Goal: Obtain resource: Download file/media

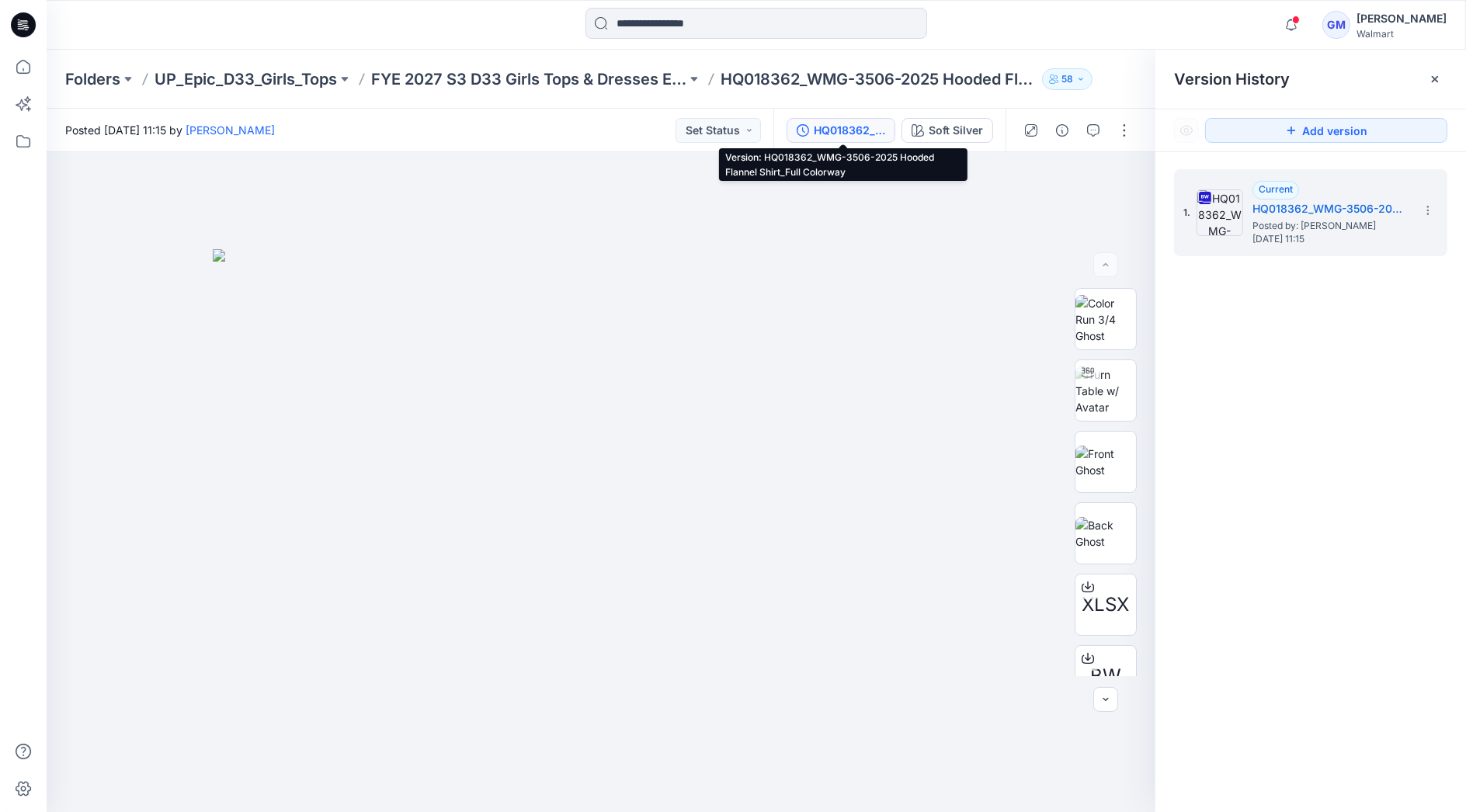
click at [851, 132] on div "HQ018362_WMG-3506-2025 Hooded Flannel Shirt_Full Colorway" at bounding box center [850, 131] width 72 height 17
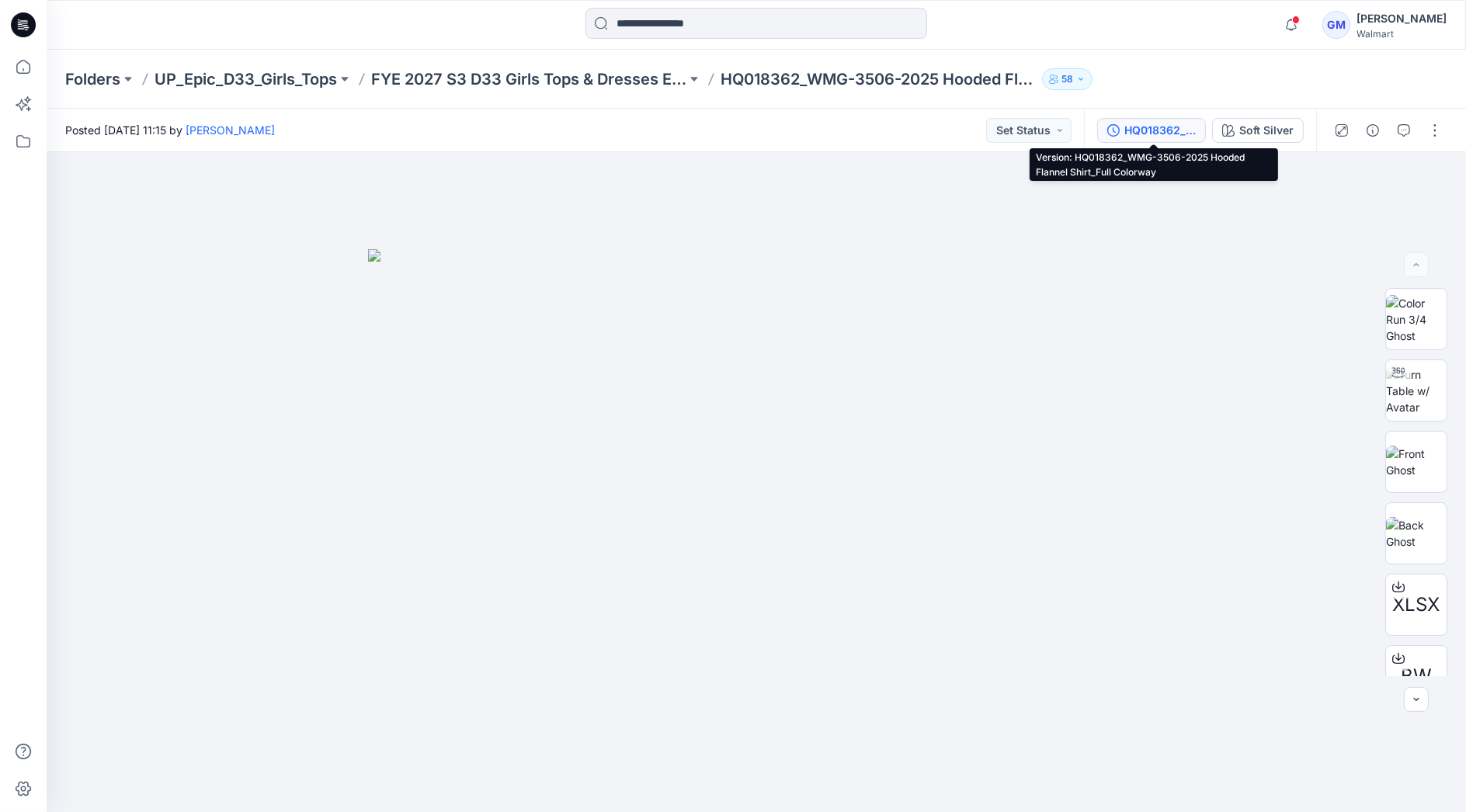
click at [1155, 127] on div "HQ018362_WMG-3506-2025 Hooded Flannel Shirt_Full Colorway" at bounding box center [1160, 131] width 72 height 17
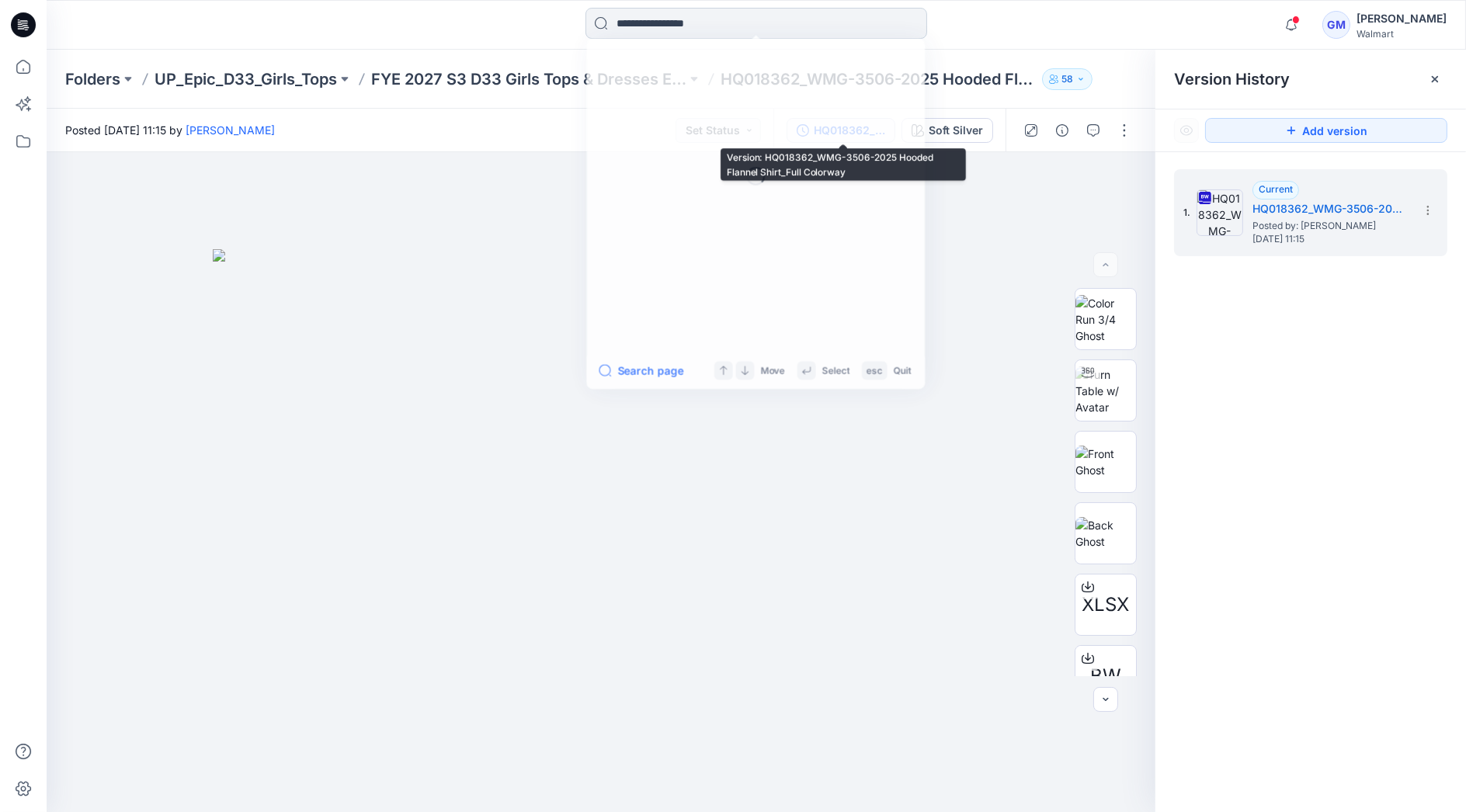
click at [797, 27] on input at bounding box center [756, 23] width 342 height 31
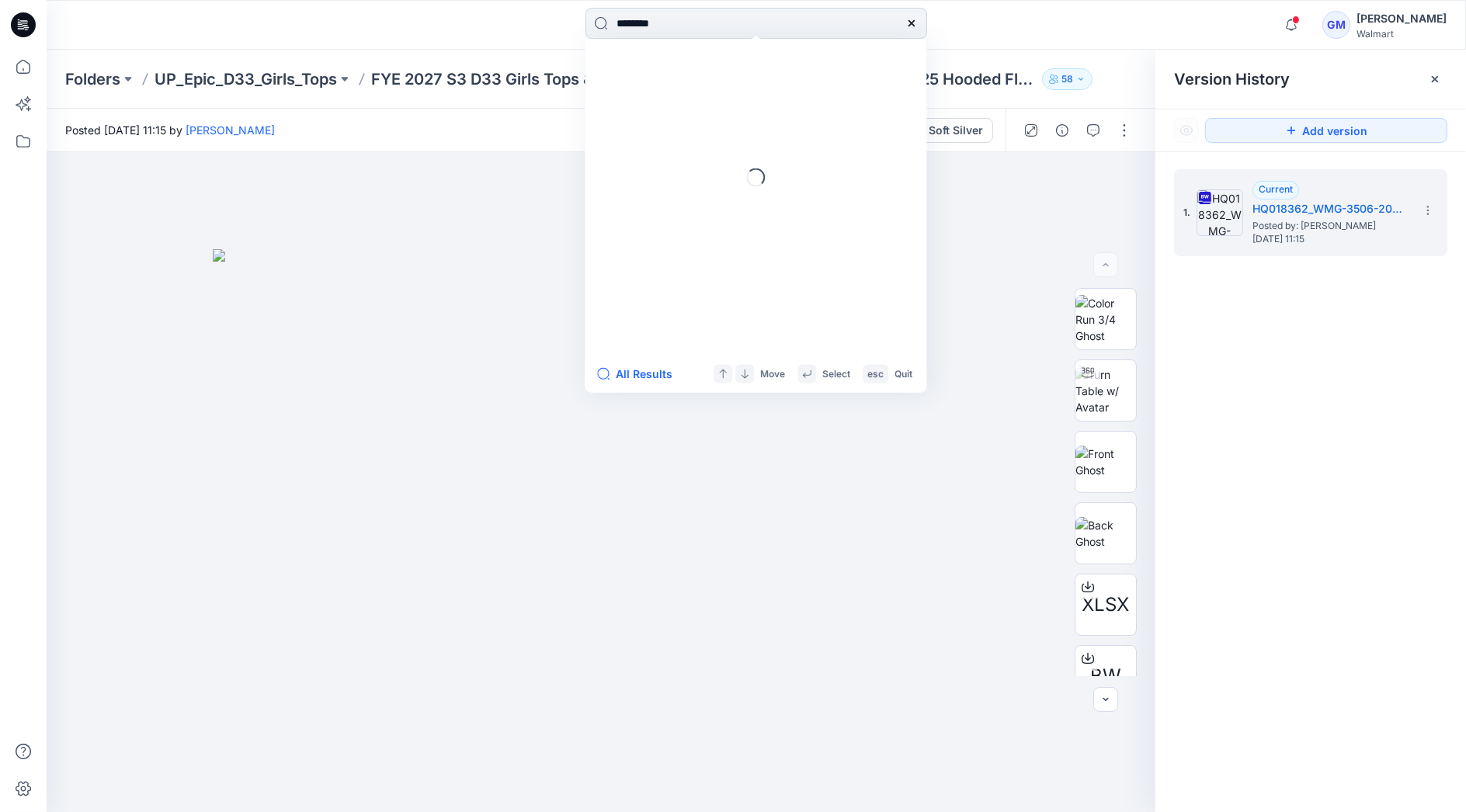
type input "********"
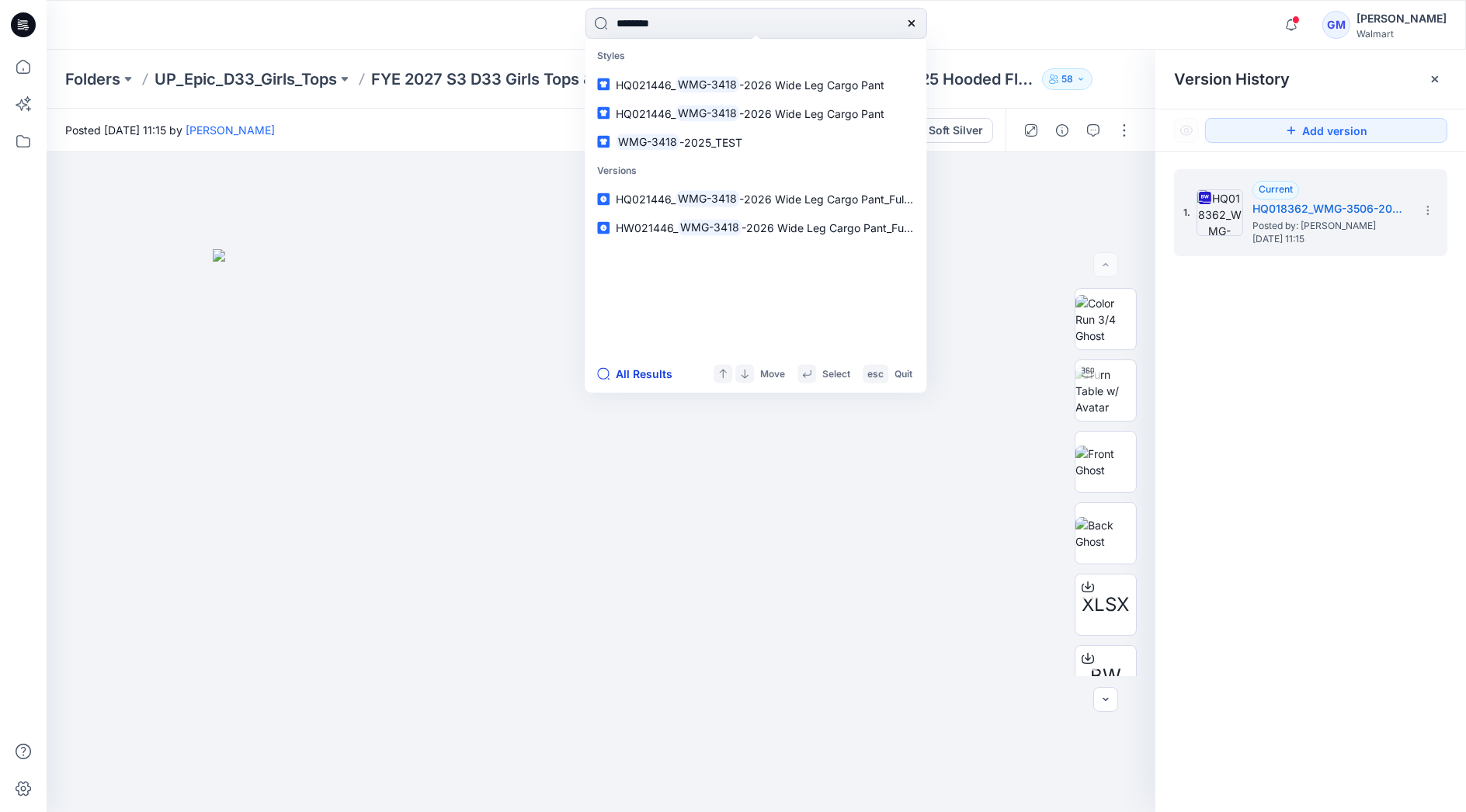
click at [639, 373] on button "All Results" at bounding box center [639, 374] width 85 height 18
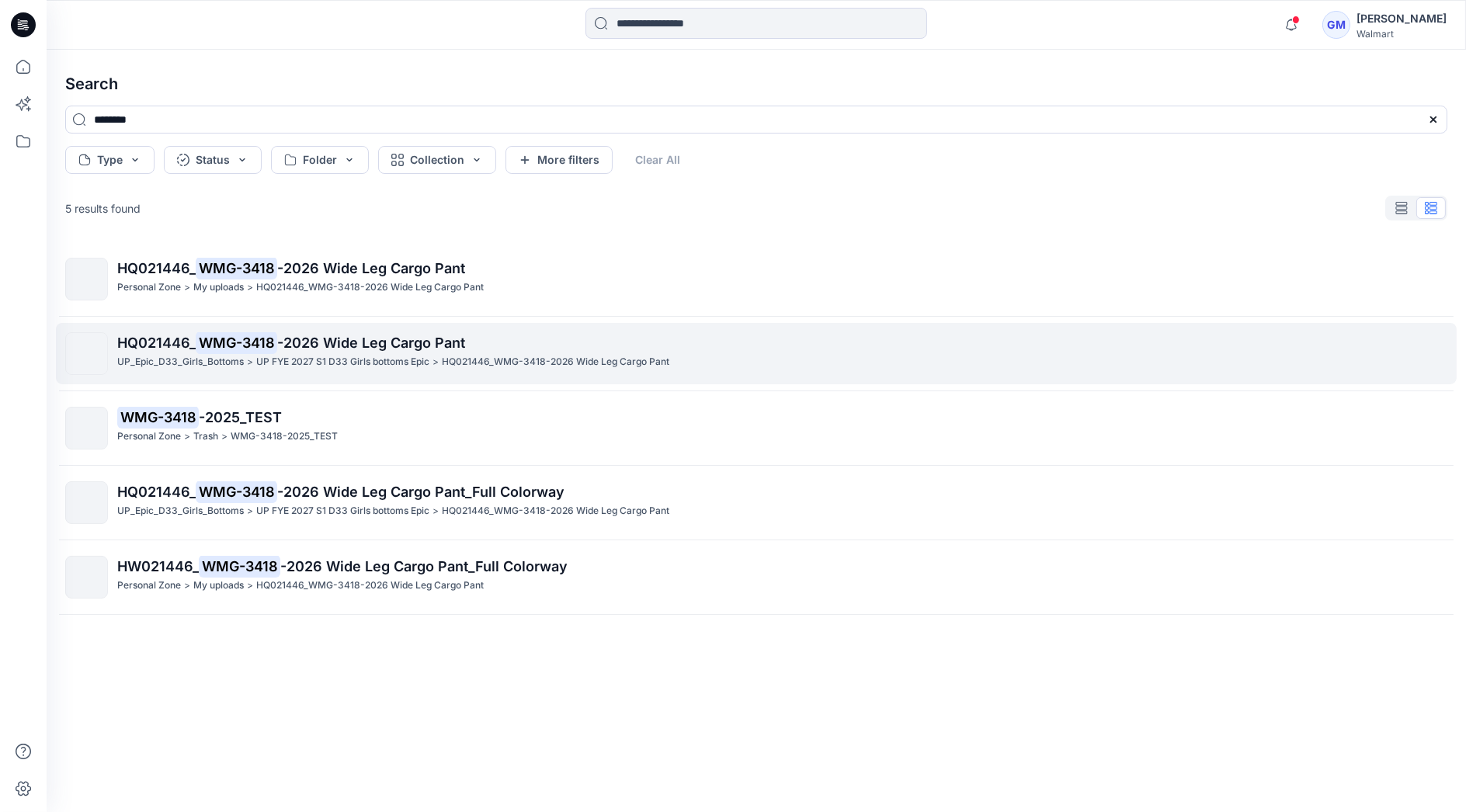
click at [278, 354] on p "HQ021446_ WMG-3418 -2026 Wide Leg Cargo Pant" at bounding box center [782, 343] width 1329 height 21
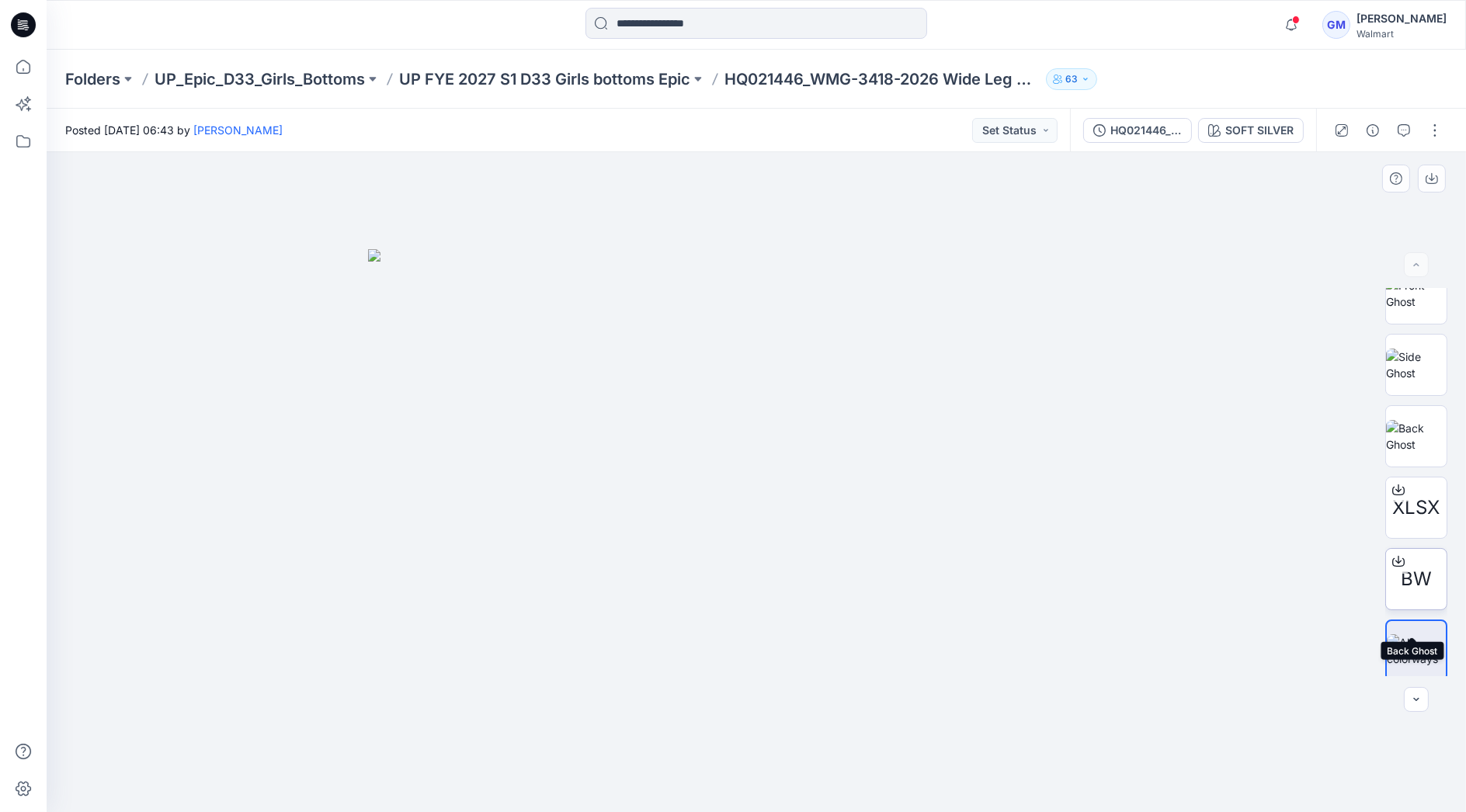
scroll to position [173, 0]
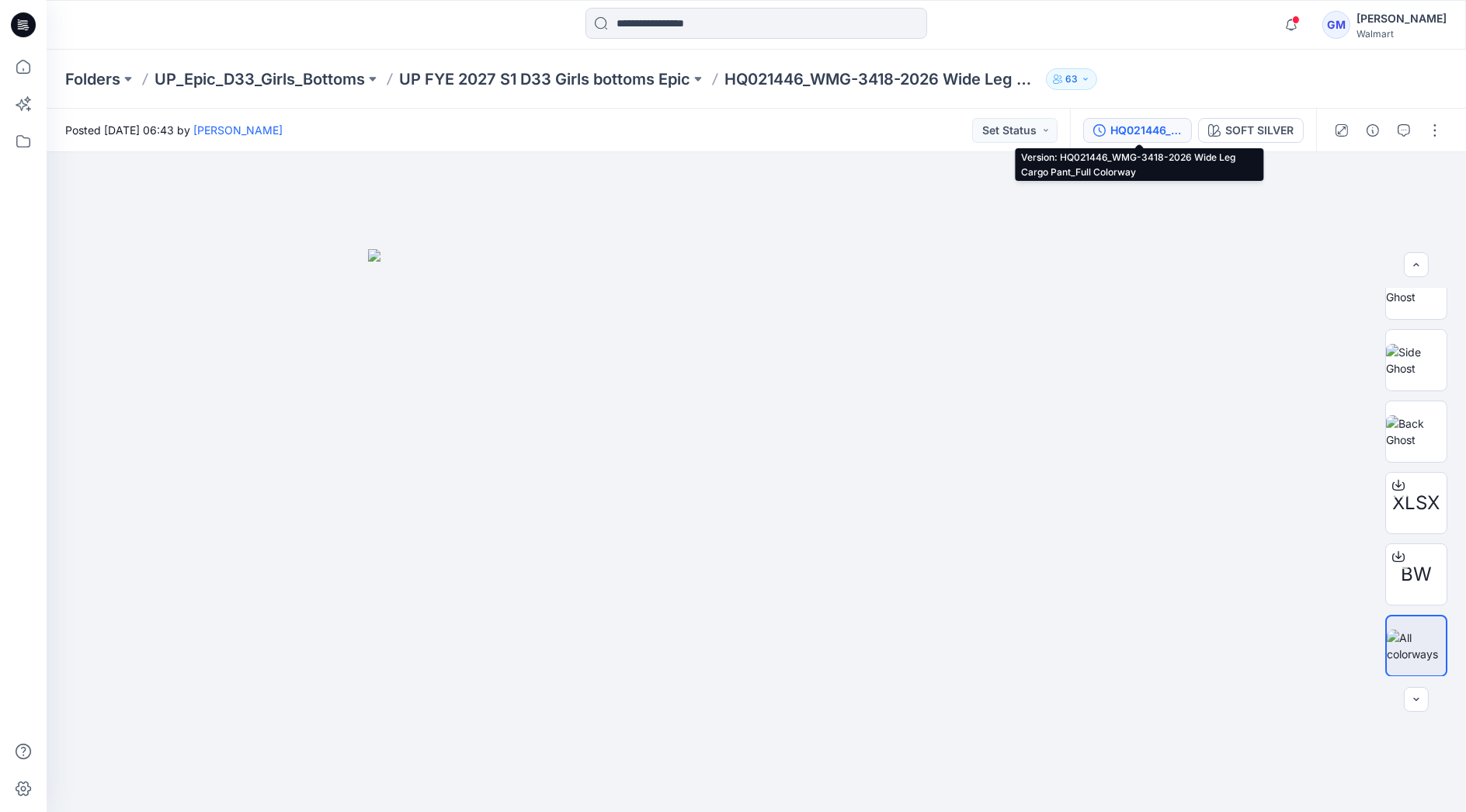
click at [1149, 130] on div "HQ021446_WMG-3418-2026 Wide Leg Cargo Pant_Full Colorway" at bounding box center [1146, 131] width 72 height 17
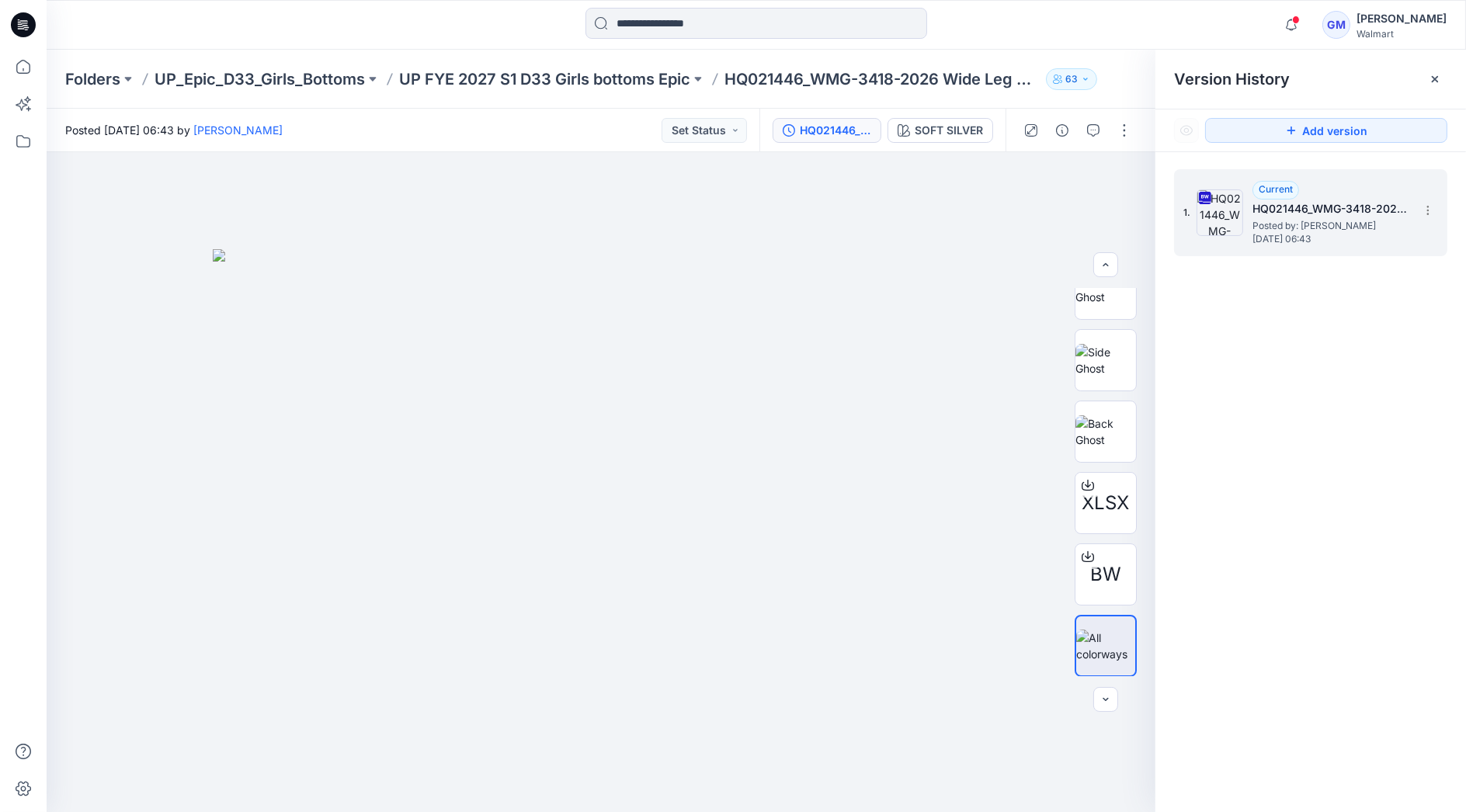
click at [1298, 231] on span "Posted by: [PERSON_NAME]" at bounding box center [1329, 226] width 155 height 16
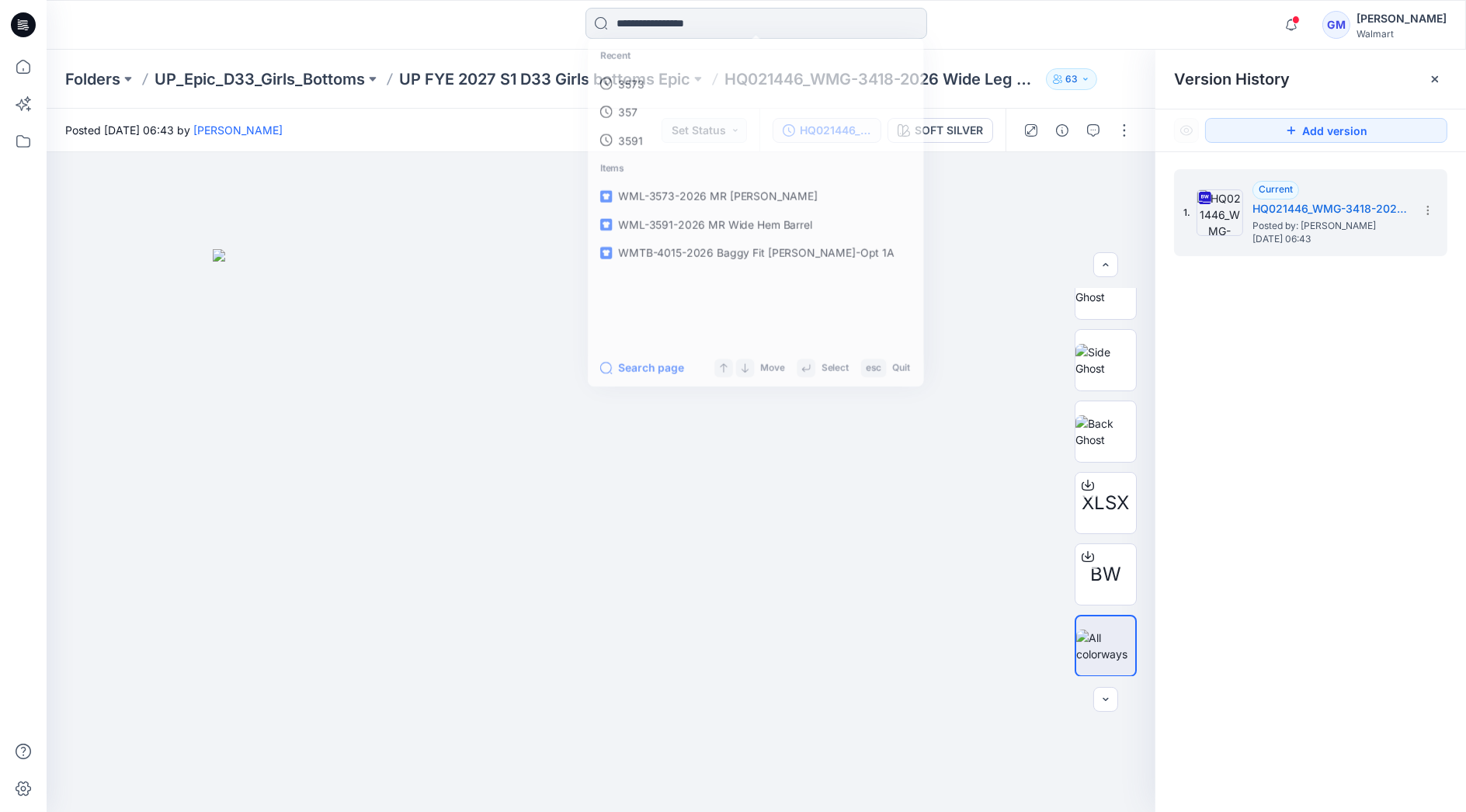
click at [688, 17] on input at bounding box center [756, 23] width 342 height 31
click at [684, 83] on link "wmg-3418" at bounding box center [755, 84] width 335 height 29
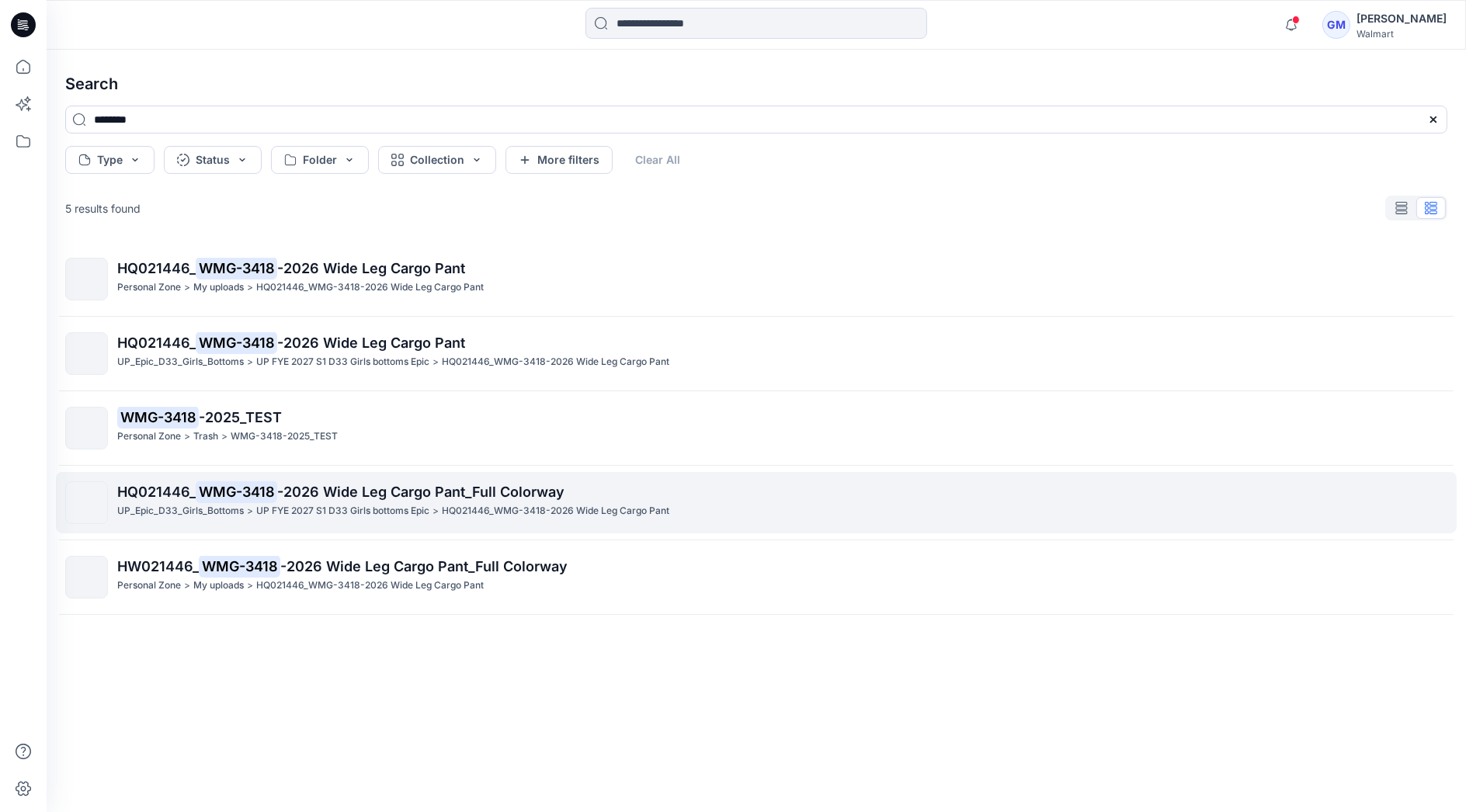
click at [337, 514] on p "UP FYE 2027 S1 D33 Girls bottoms Epic" at bounding box center [342, 511] width 173 height 16
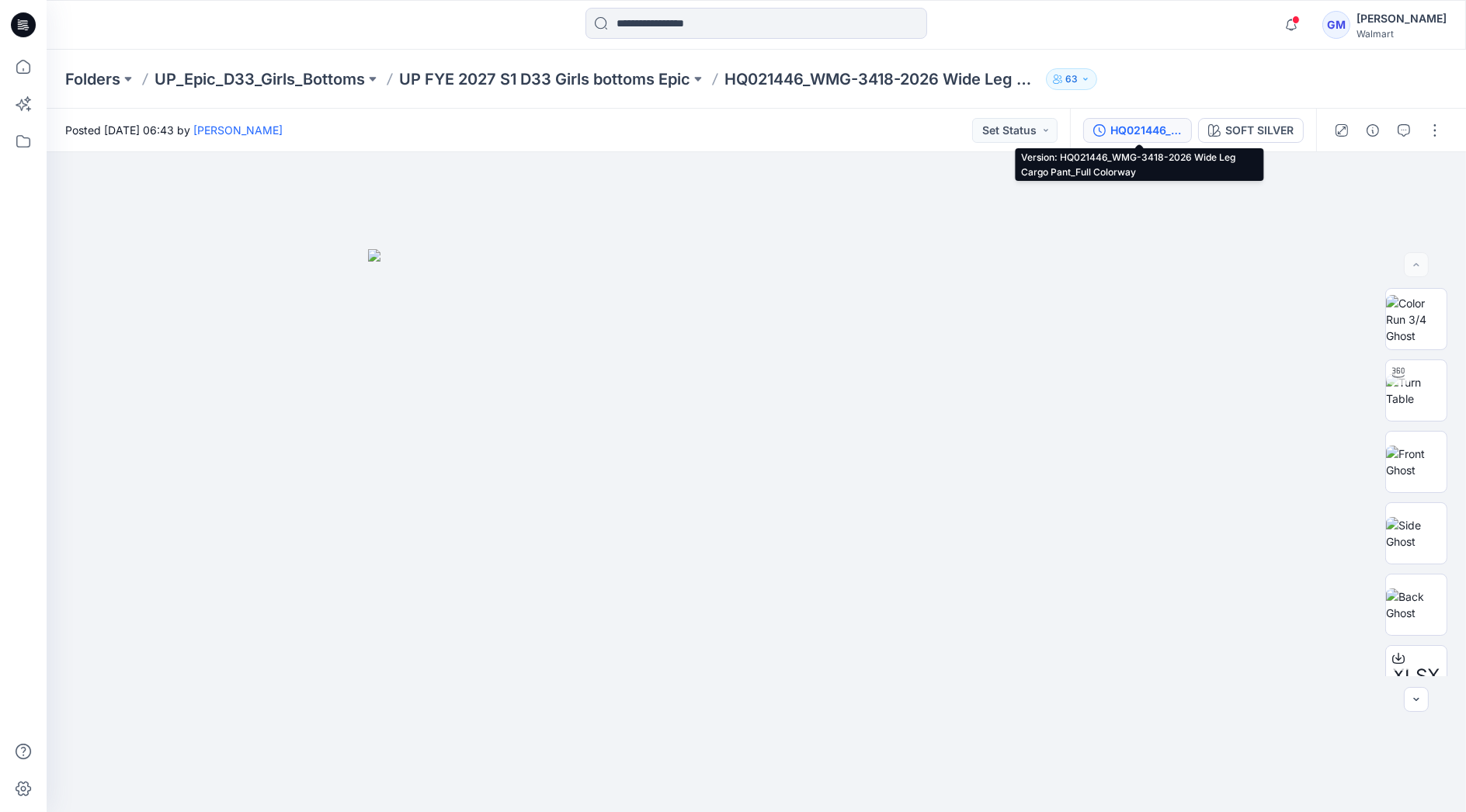
click at [1129, 125] on div "HQ021446_WMG-3418-2026 Wide Leg Cargo Pant_Full Colorway" at bounding box center [1146, 131] width 72 height 17
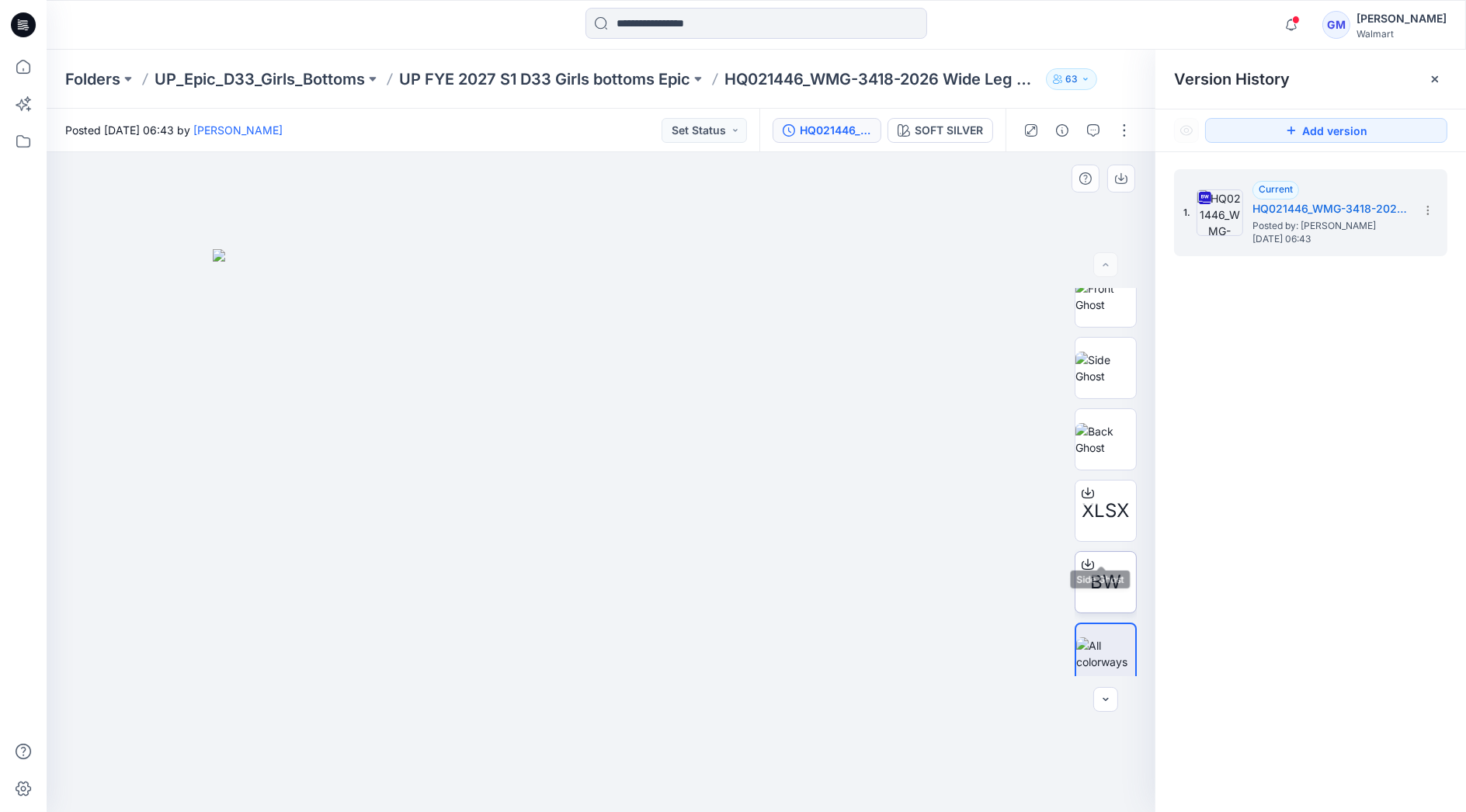
scroll to position [173, 0]
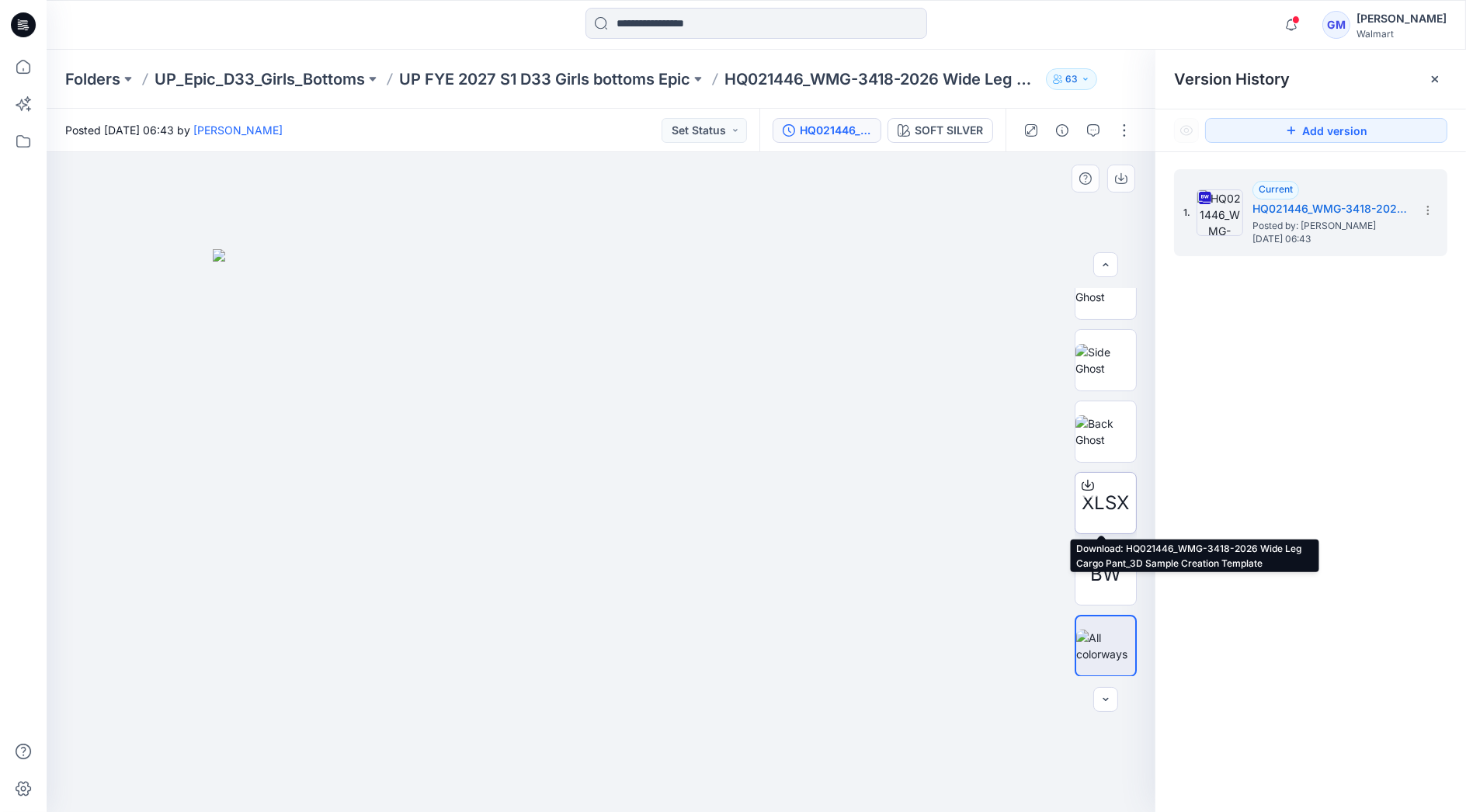
click at [1082, 487] on icon at bounding box center [1087, 484] width 13 height 13
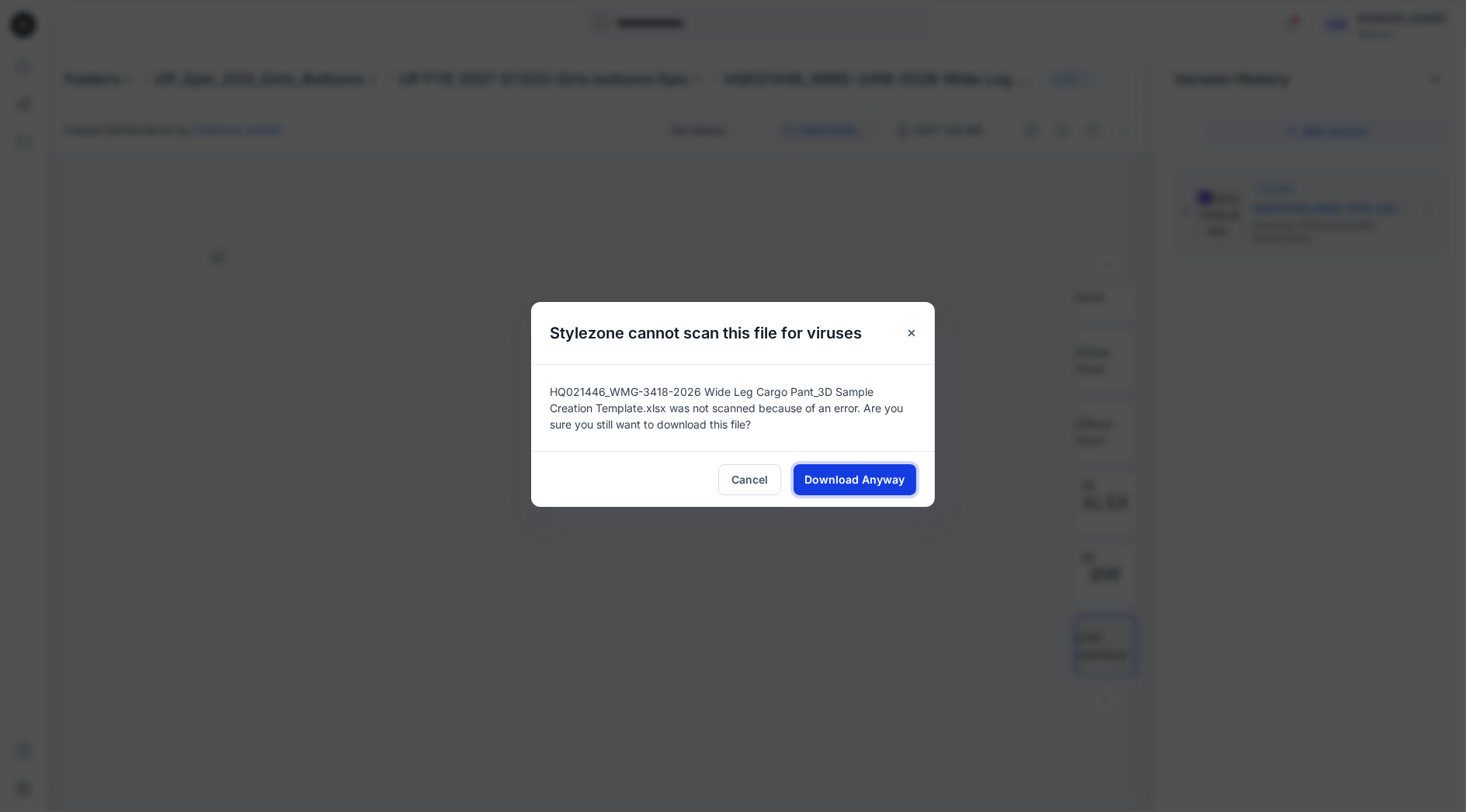
click at [841, 481] on span "Download Anyway" at bounding box center [855, 479] width 100 height 16
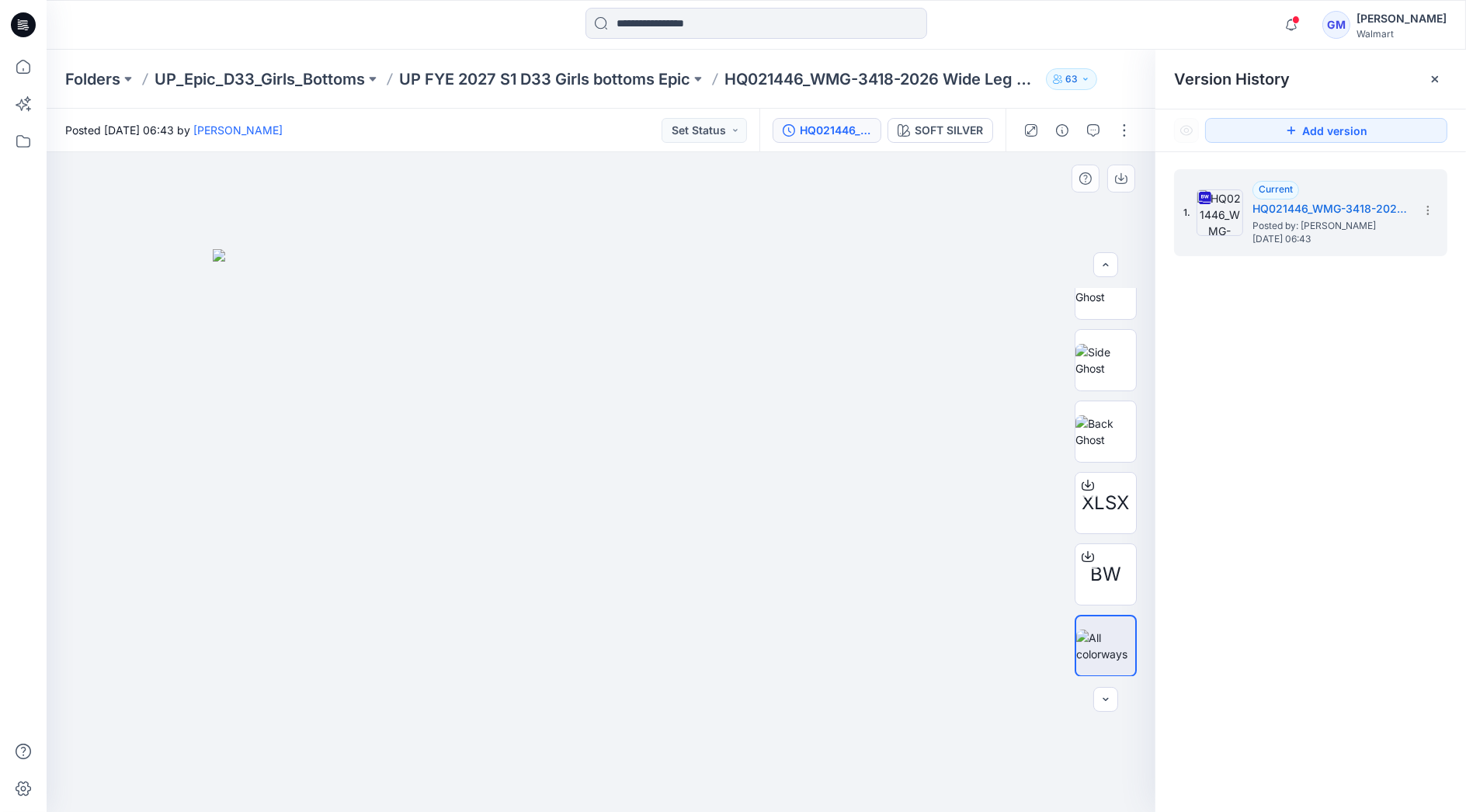
click at [984, 443] on img at bounding box center [601, 530] width 776 height 563
click at [1107, 442] on img at bounding box center [1106, 432] width 60 height 33
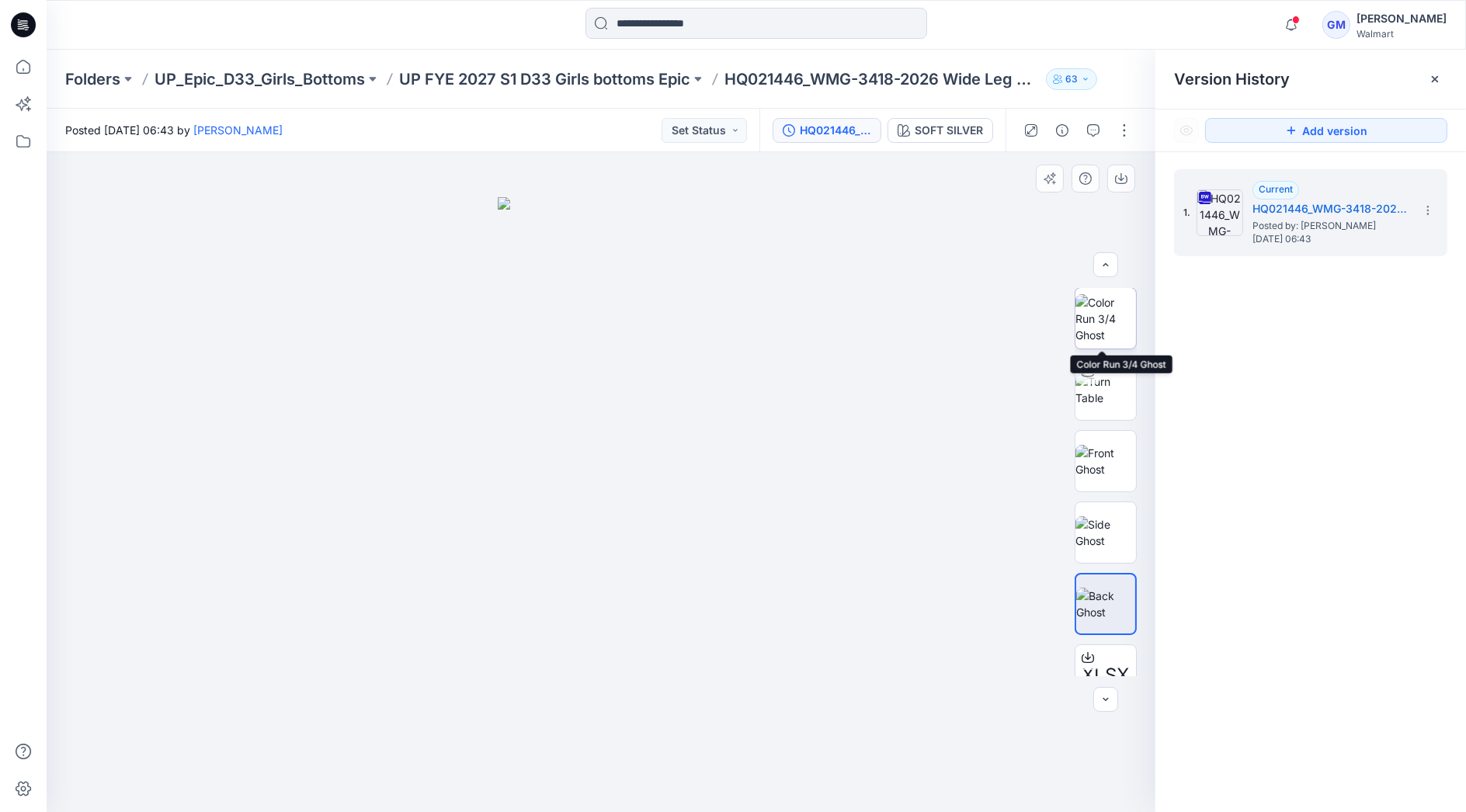
click at [1103, 317] on img at bounding box center [1106, 319] width 60 height 48
click at [812, 17] on input at bounding box center [756, 23] width 342 height 31
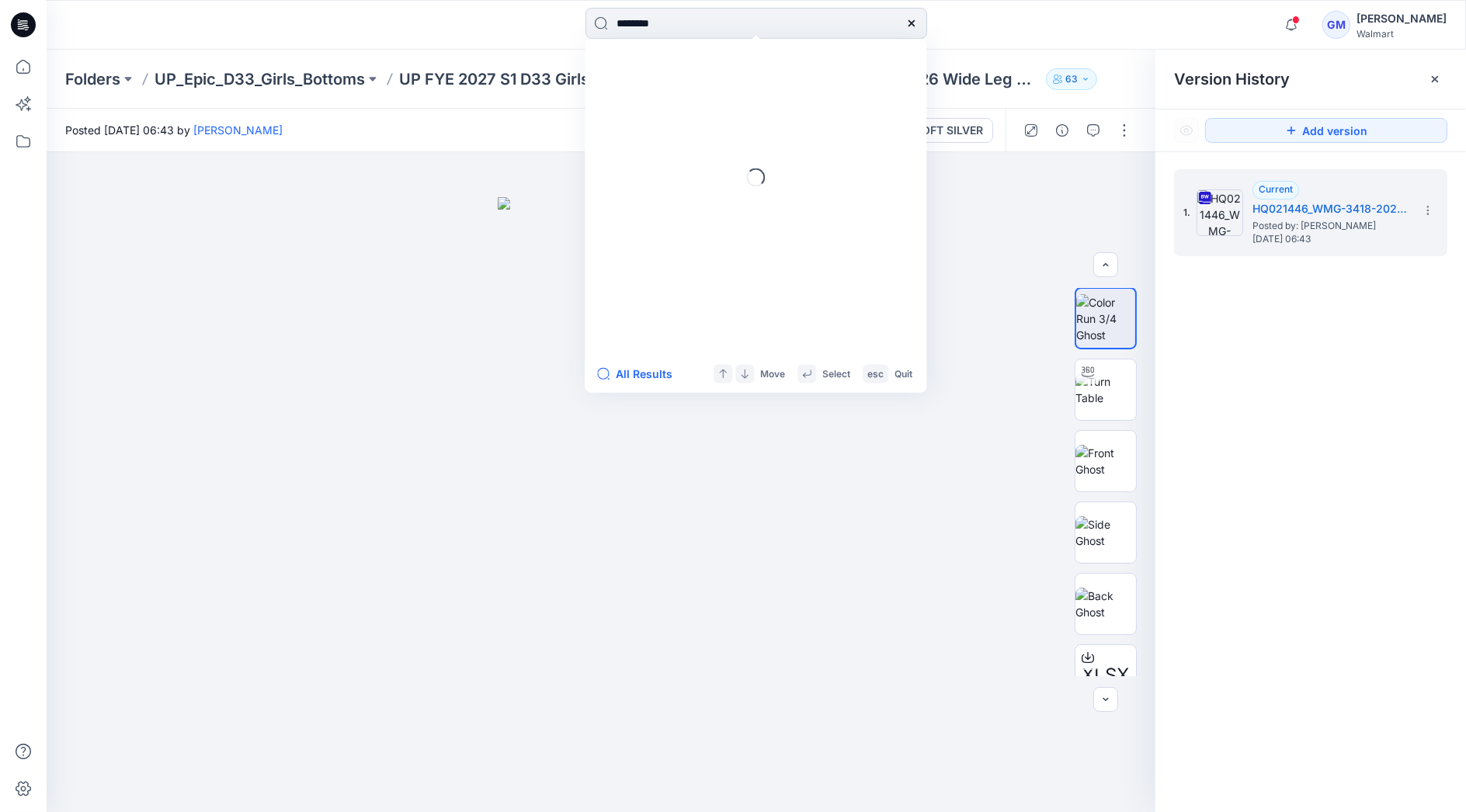
type input "********"
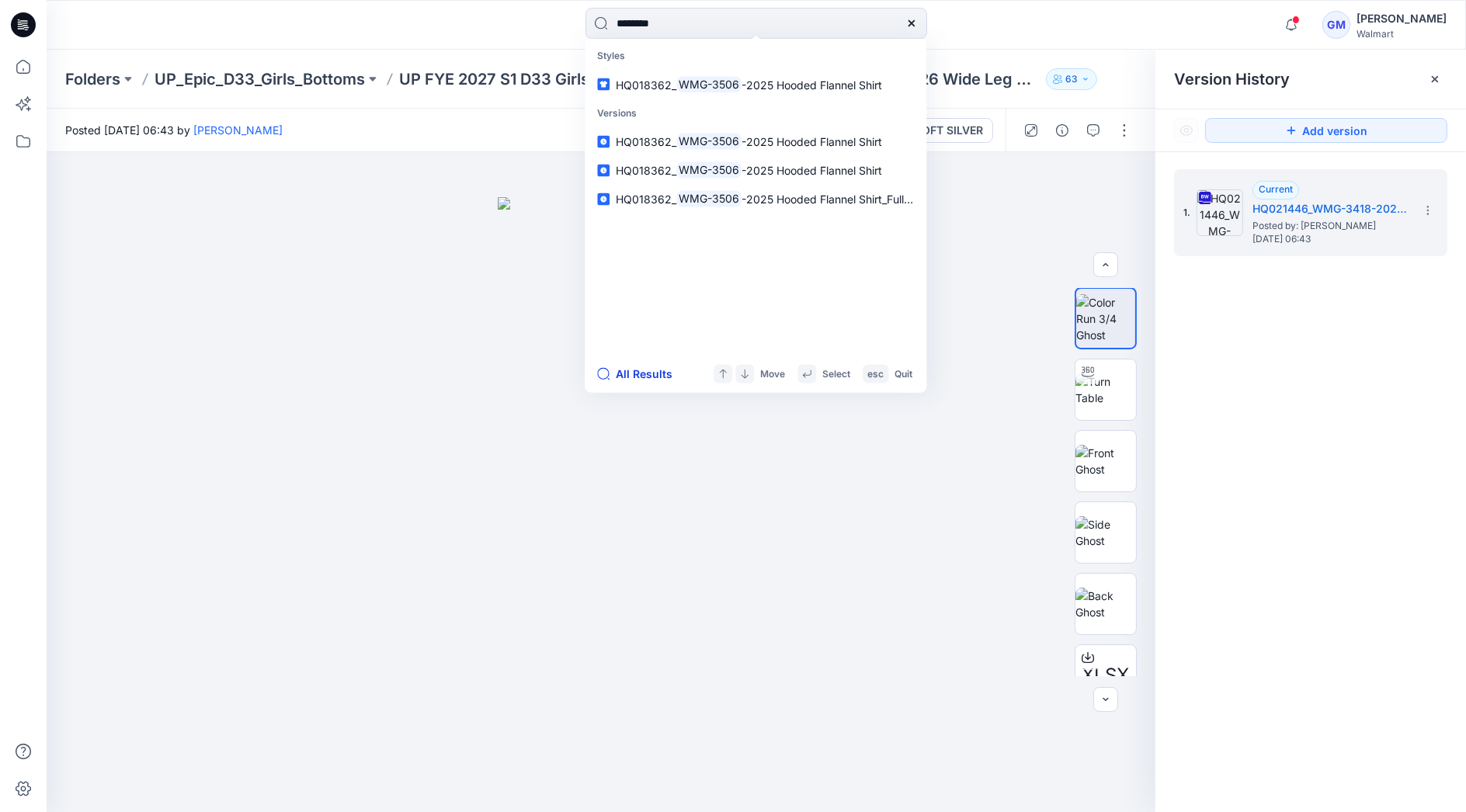
click at [650, 369] on button "All Results" at bounding box center [639, 374] width 85 height 18
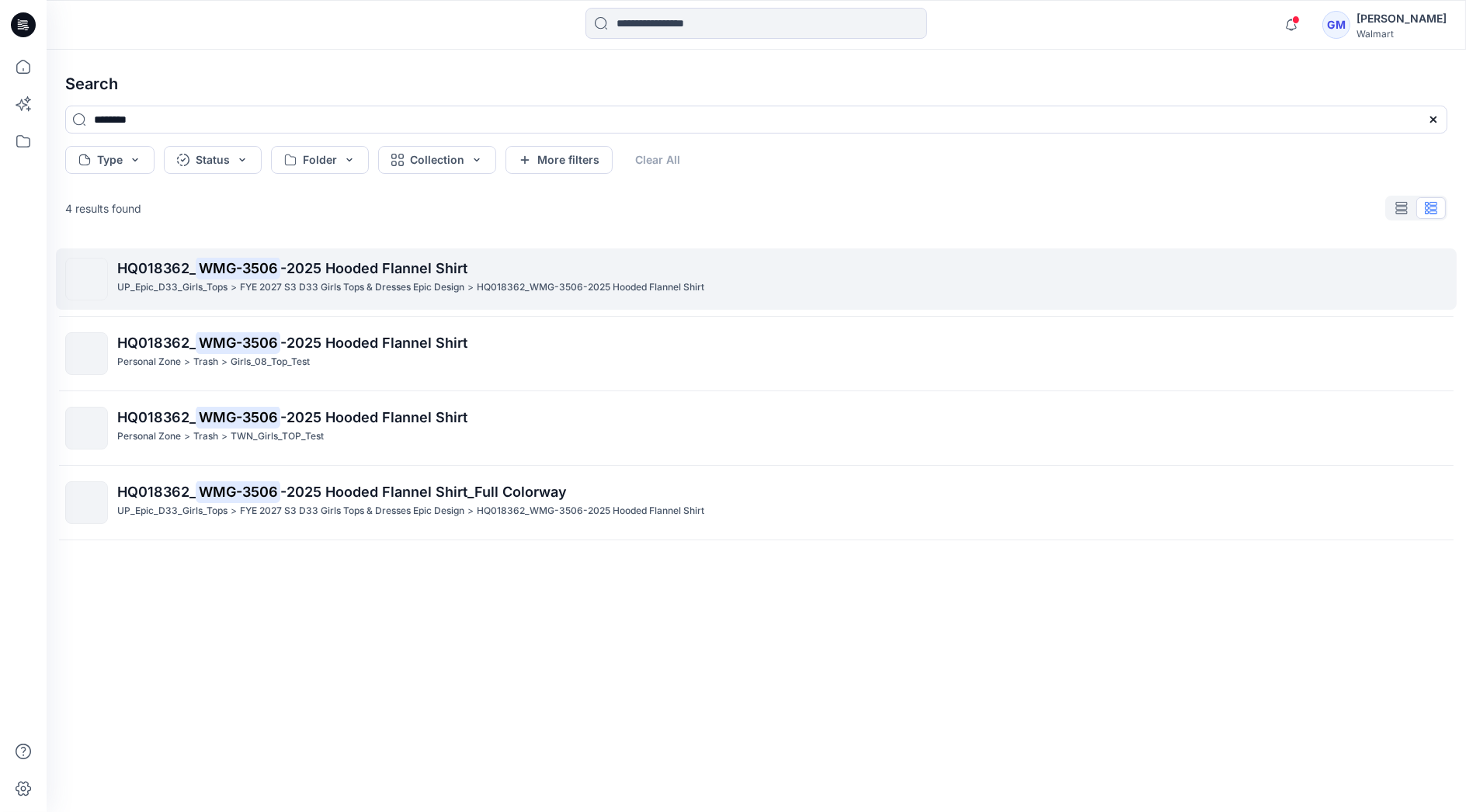
click at [246, 269] on mark "WMG-3506" at bounding box center [237, 267] width 84 height 21
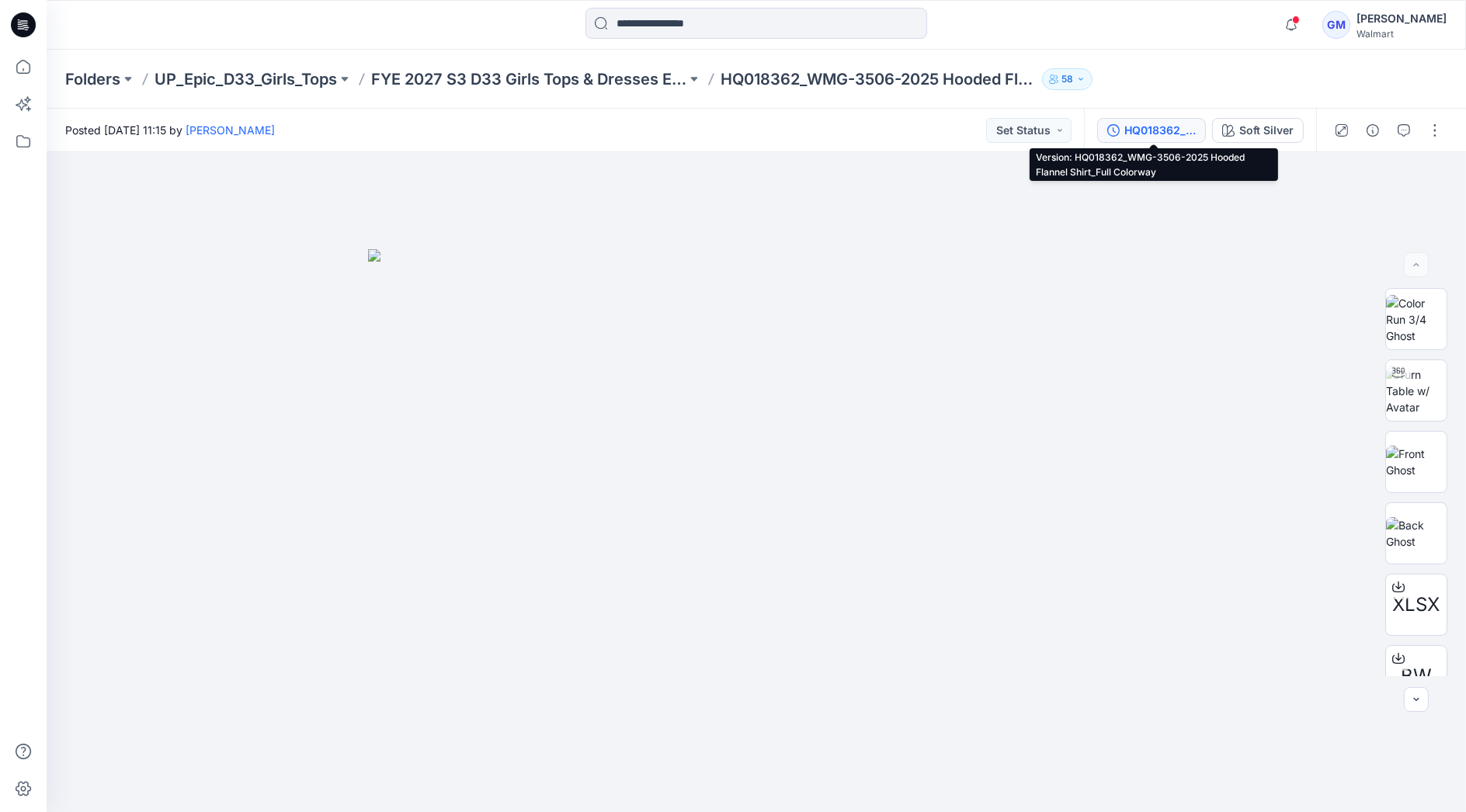
click at [1166, 132] on div "HQ018362_WMG-3506-2025 Hooded Flannel Shirt_Full Colorway" at bounding box center [1160, 131] width 72 height 17
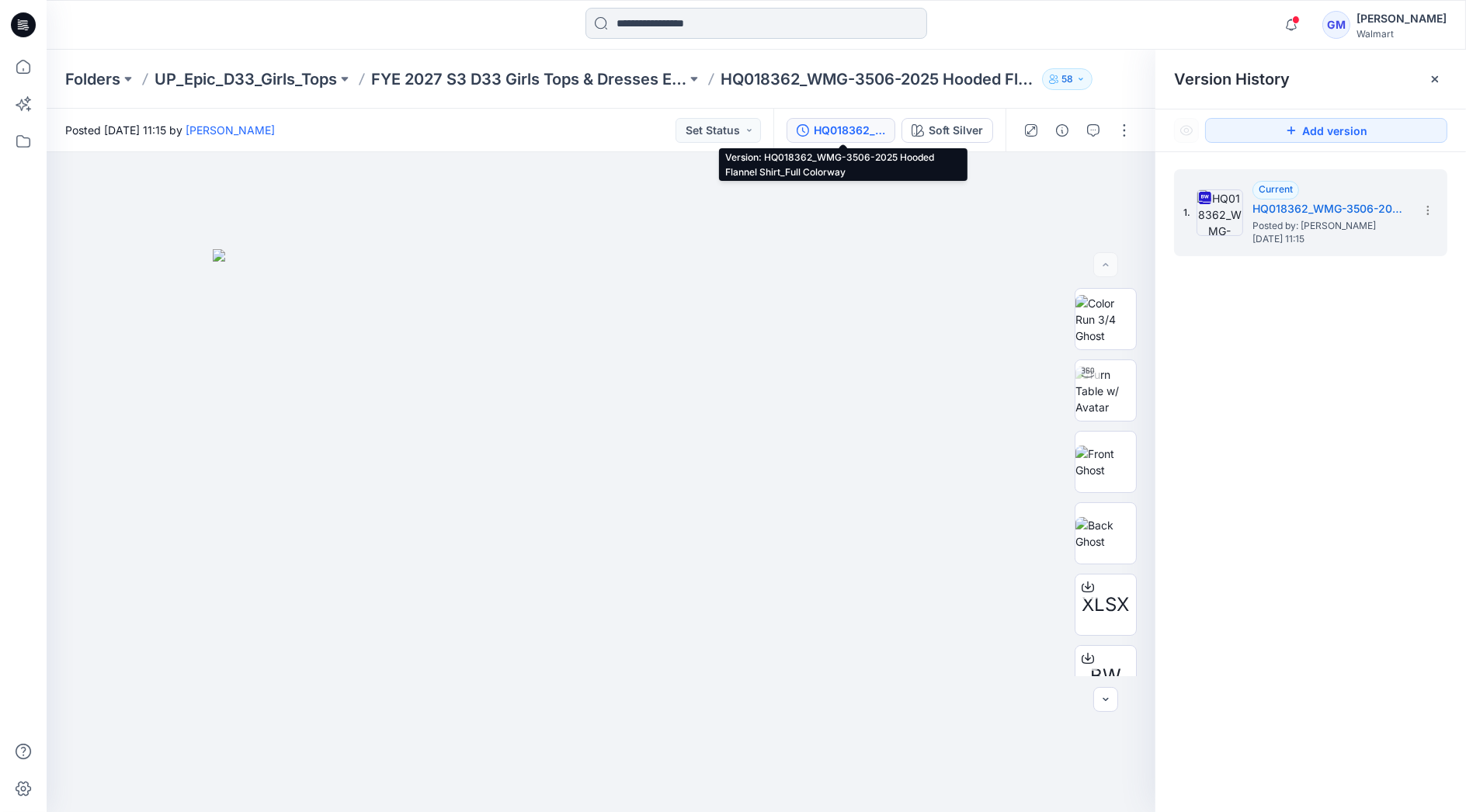
click at [772, 29] on input at bounding box center [756, 23] width 342 height 31
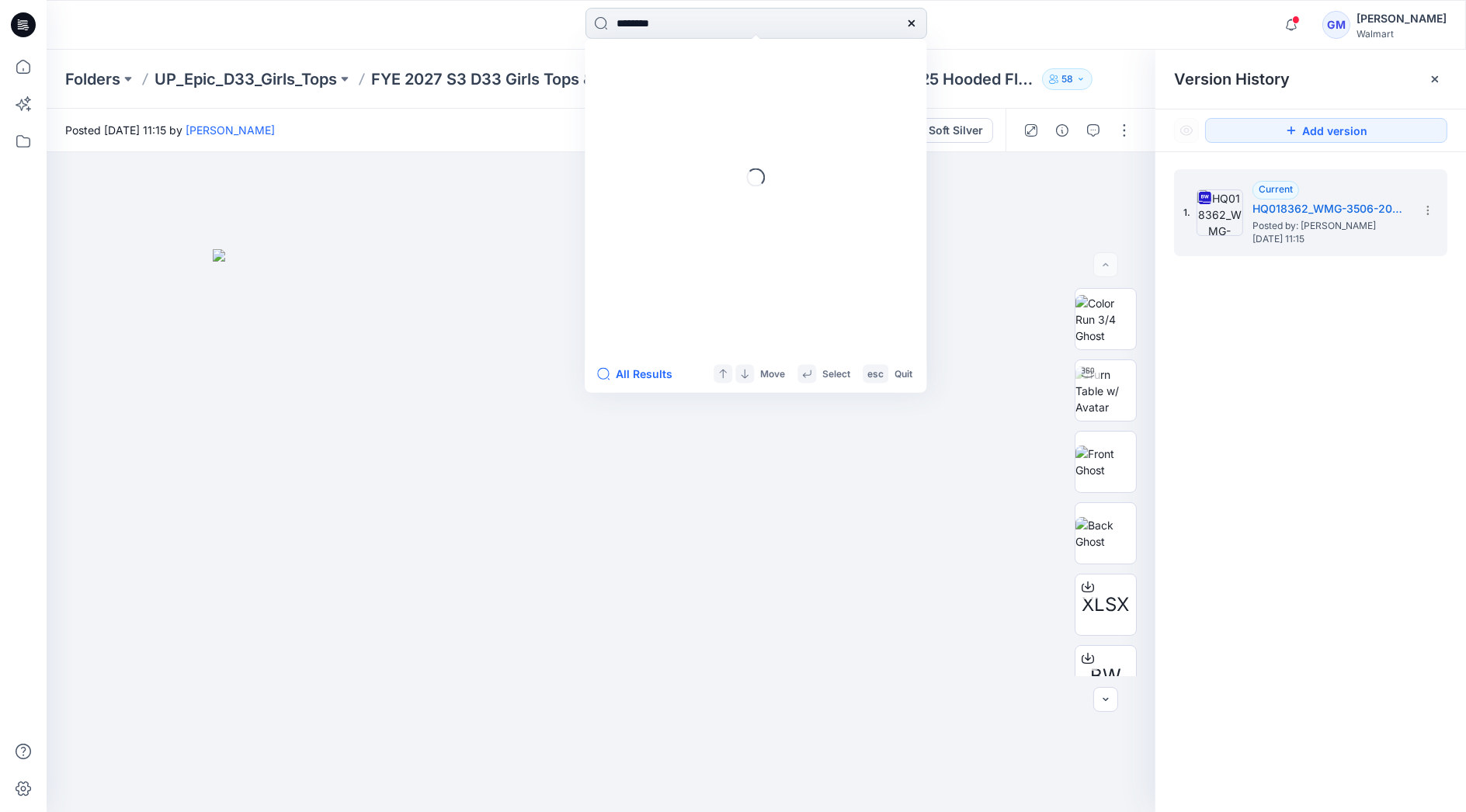
type input "********"
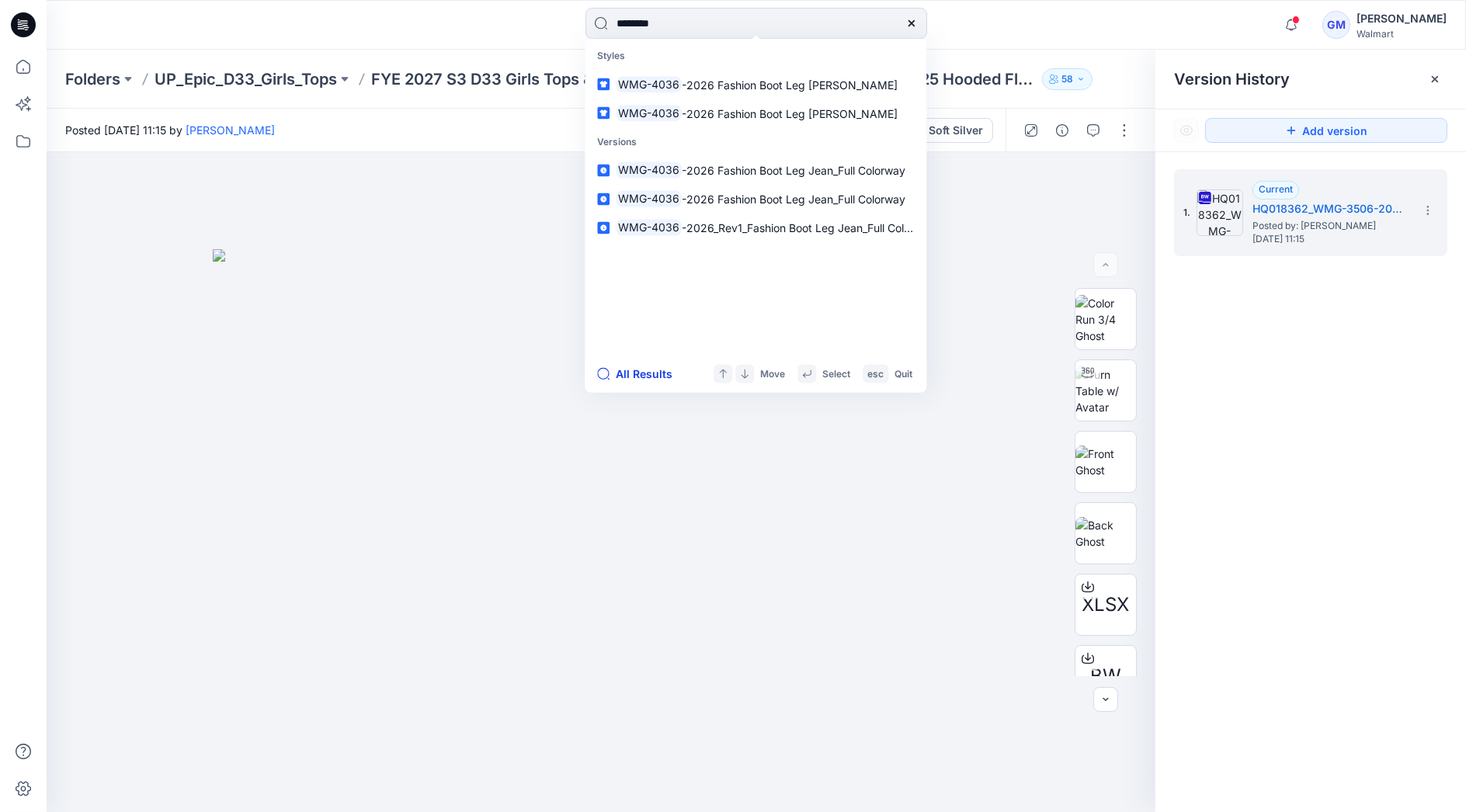
click at [625, 370] on button "All Results" at bounding box center [639, 374] width 85 height 18
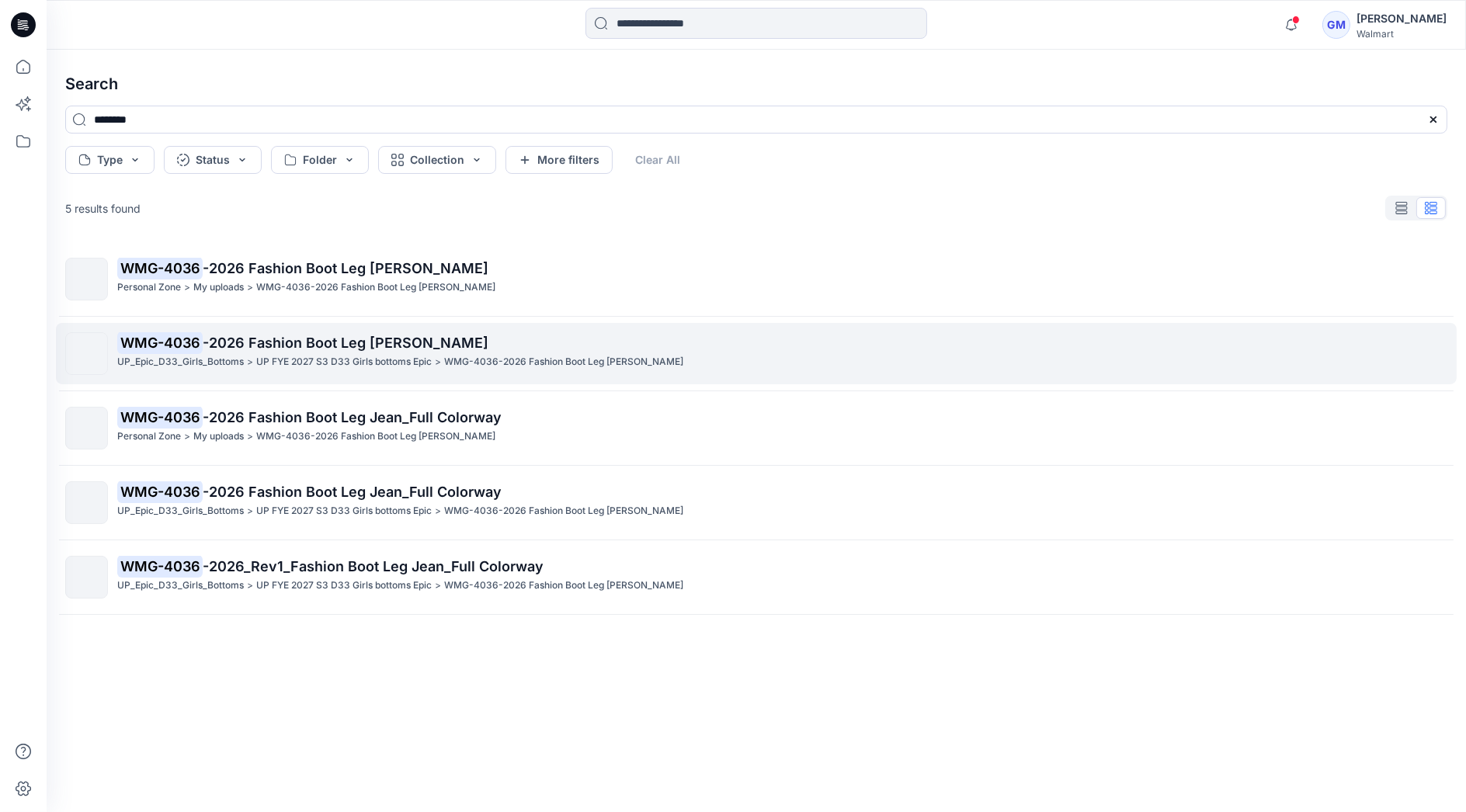
click at [279, 359] on p "UP FYE 2027 S3 D33 Girls bottoms Epic" at bounding box center [343, 361] width 175 height 16
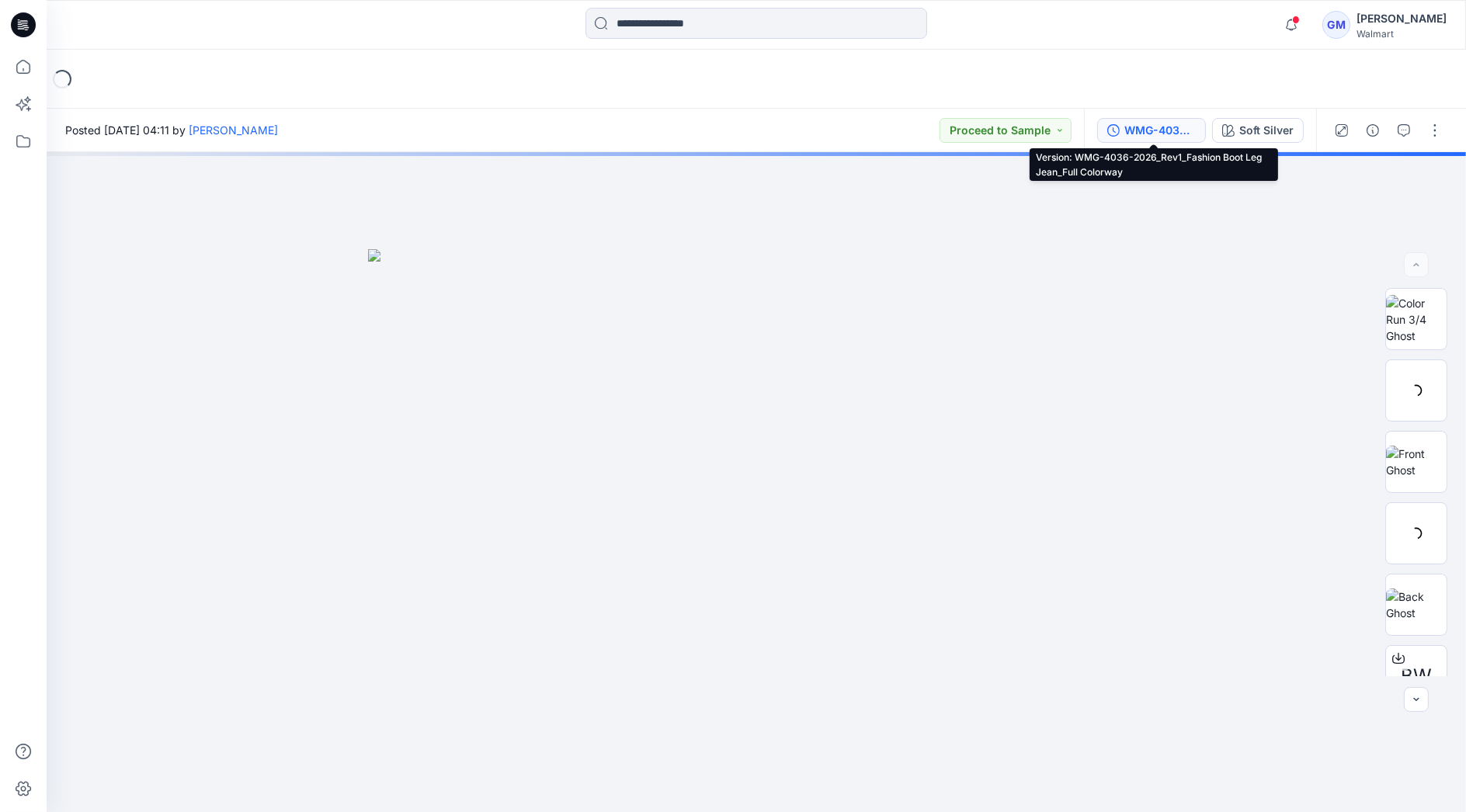
click at [1171, 128] on div "WMG-4036-2026_Rev1_Fashion Boot Leg Jean_Full Colorway" at bounding box center [1160, 131] width 72 height 17
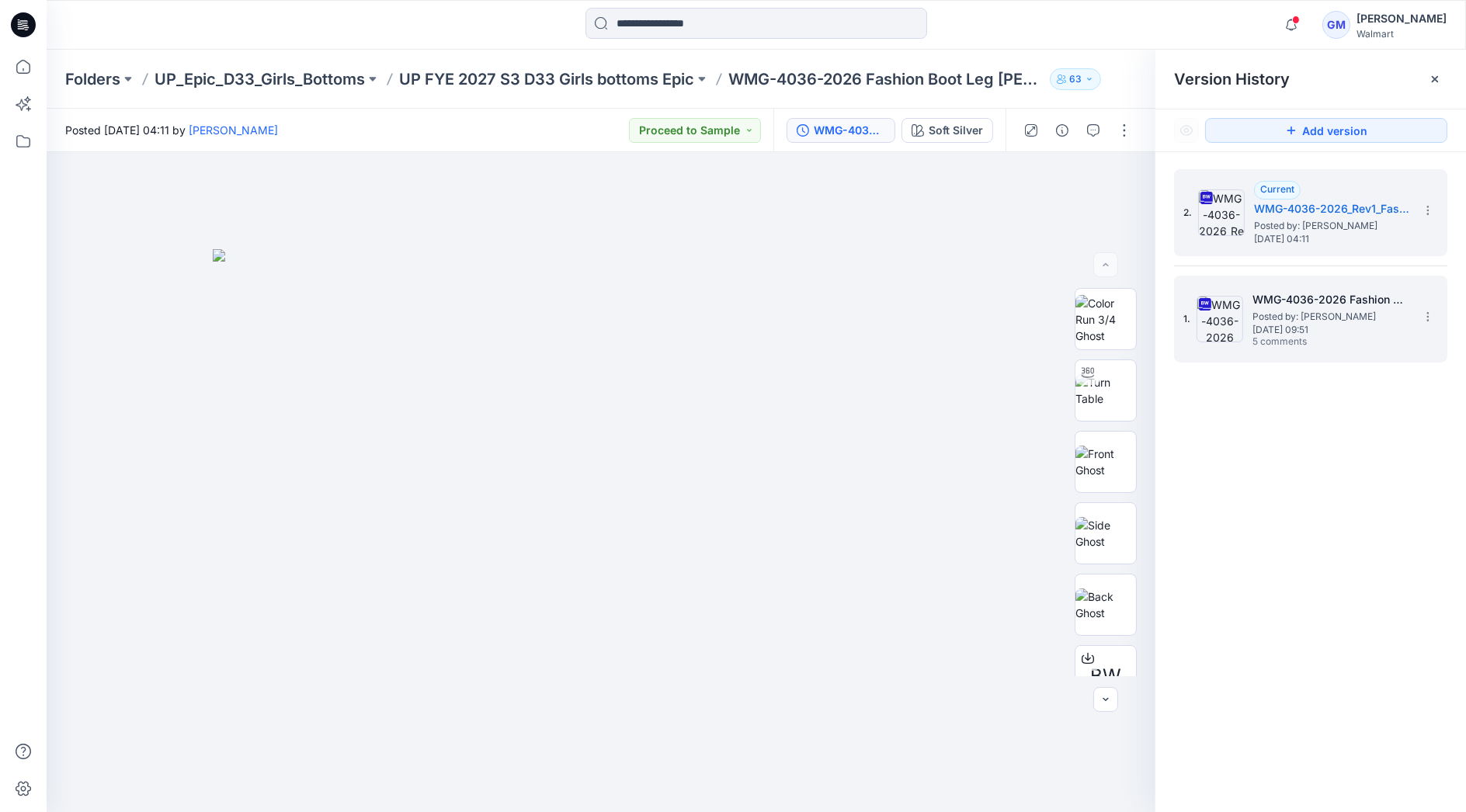
click at [1302, 310] on span "Posted by: [PERSON_NAME]" at bounding box center [1329, 317] width 155 height 16
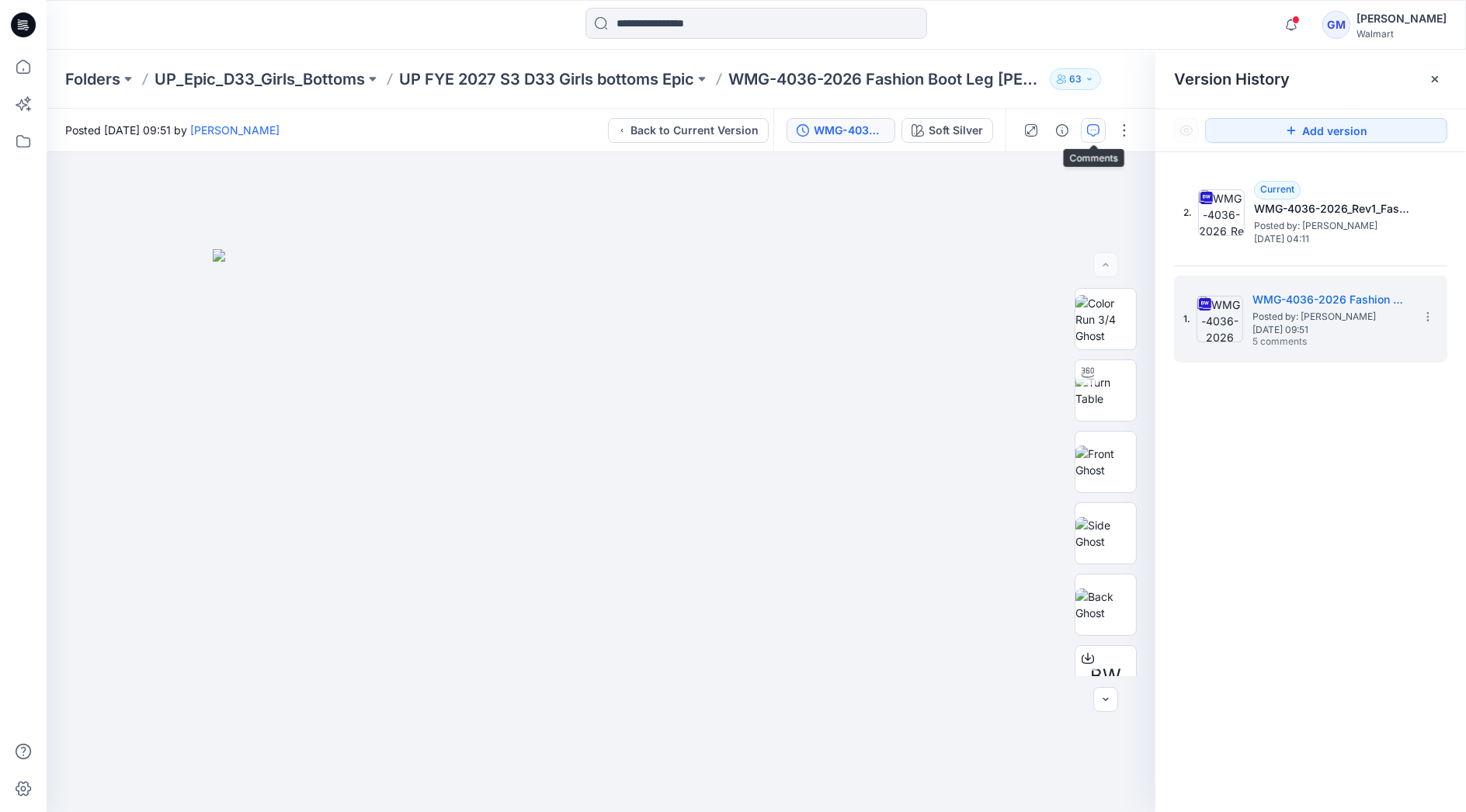
click at [1091, 127] on icon "button" at bounding box center [1093, 130] width 13 height 13
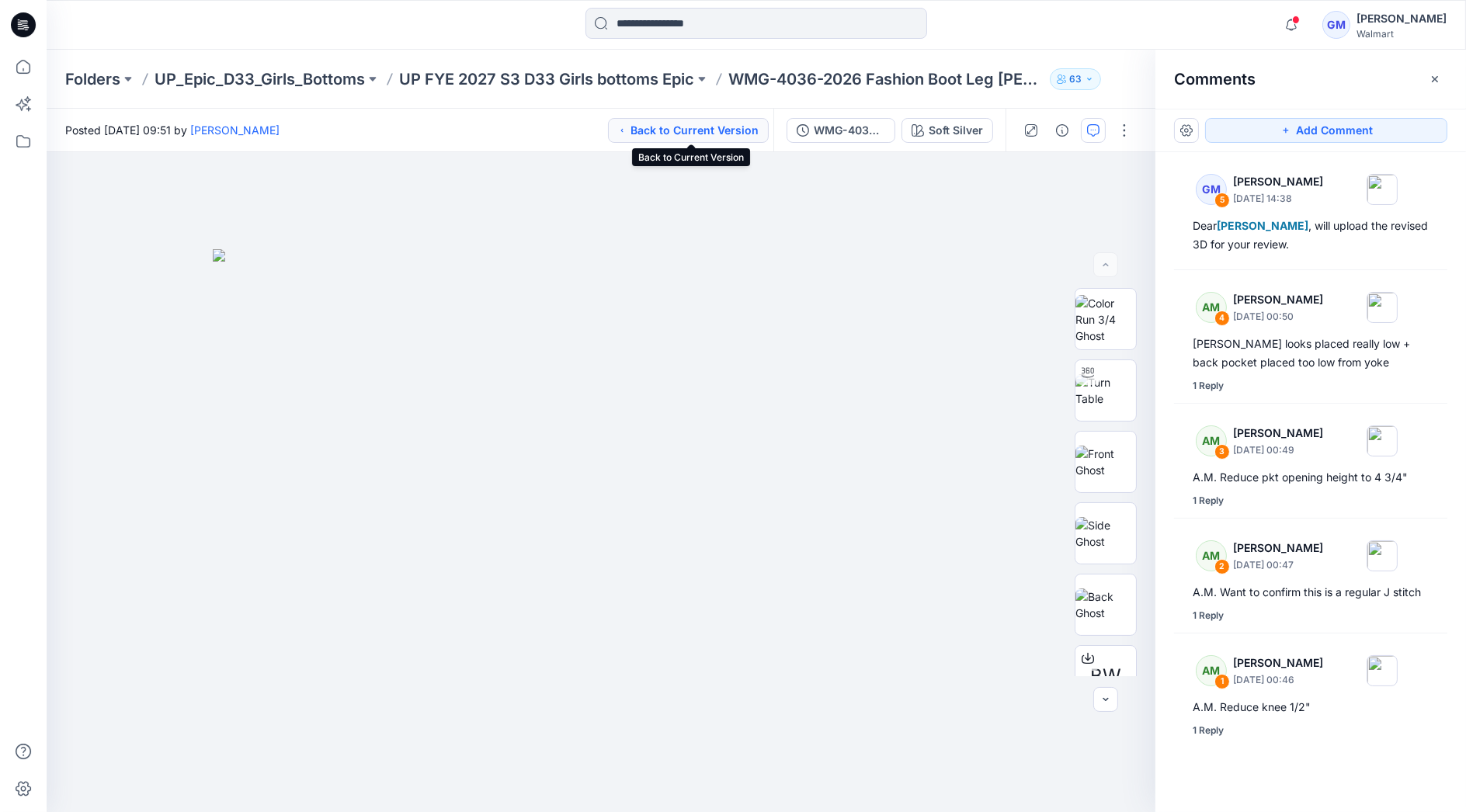
click at [725, 128] on button "Back to Current Version" at bounding box center [688, 131] width 161 height 25
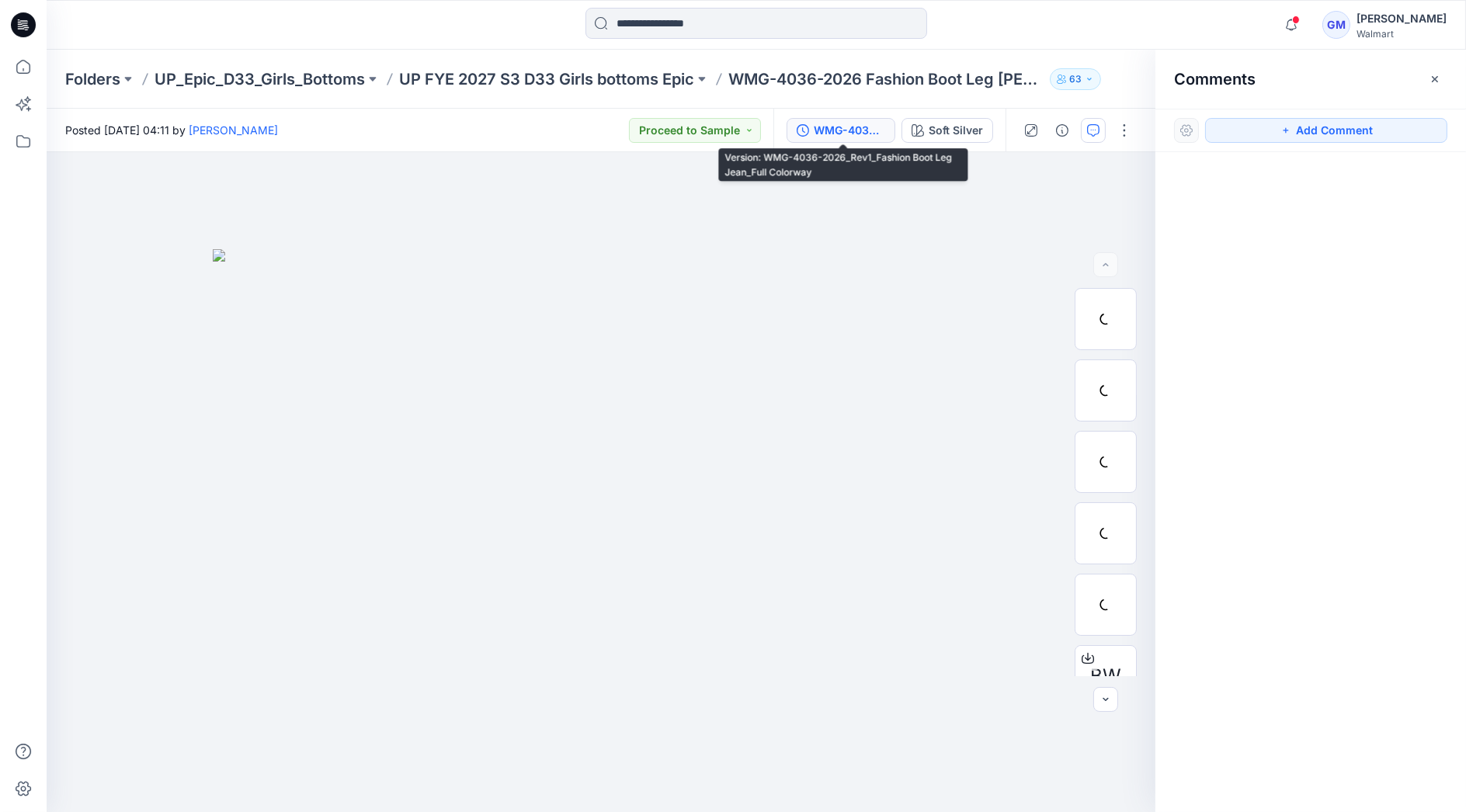
click at [855, 124] on div "WMG-4036-2026_Rev1_Fashion Boot Leg Jean_Full Colorway" at bounding box center [850, 131] width 72 height 17
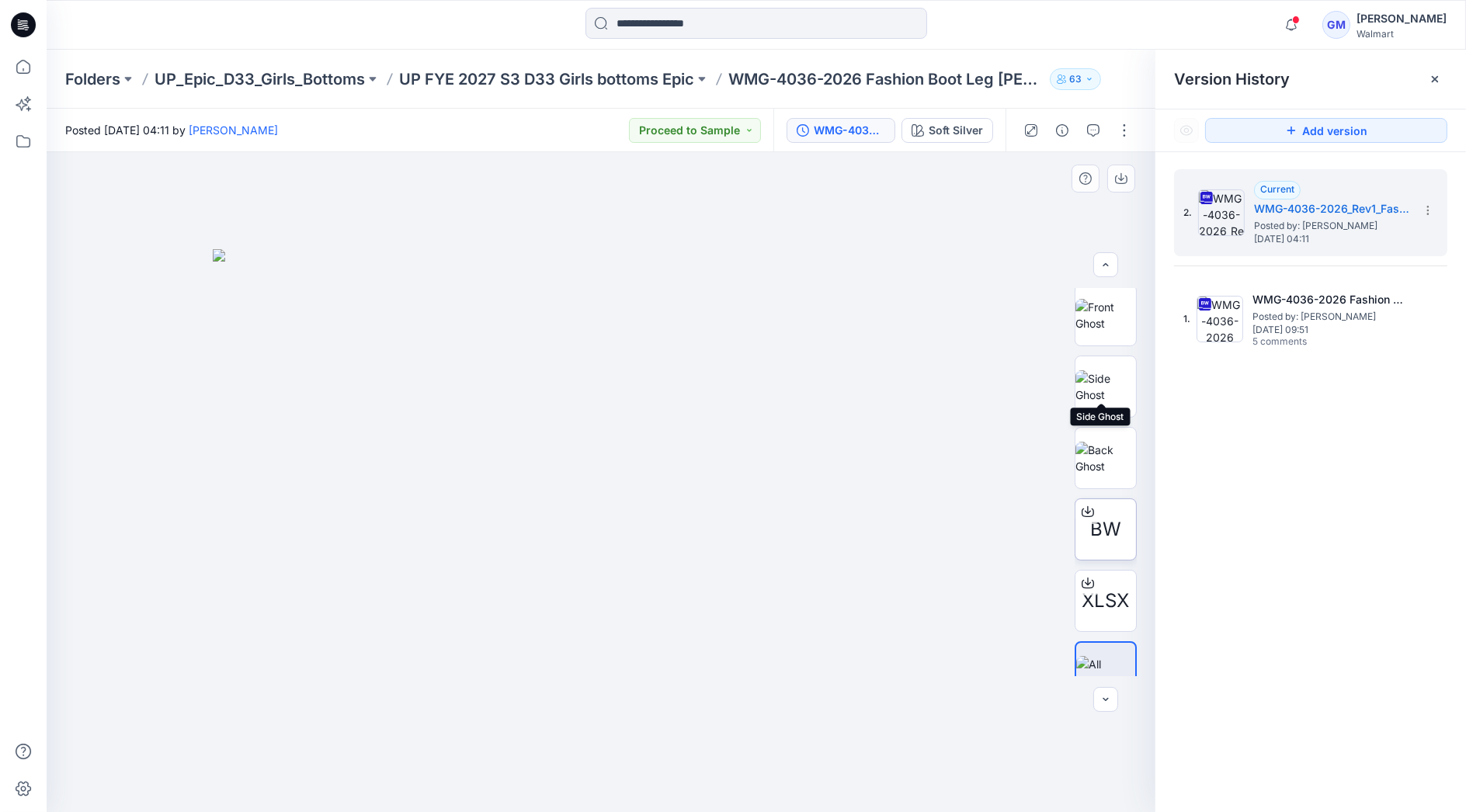
scroll to position [173, 0]
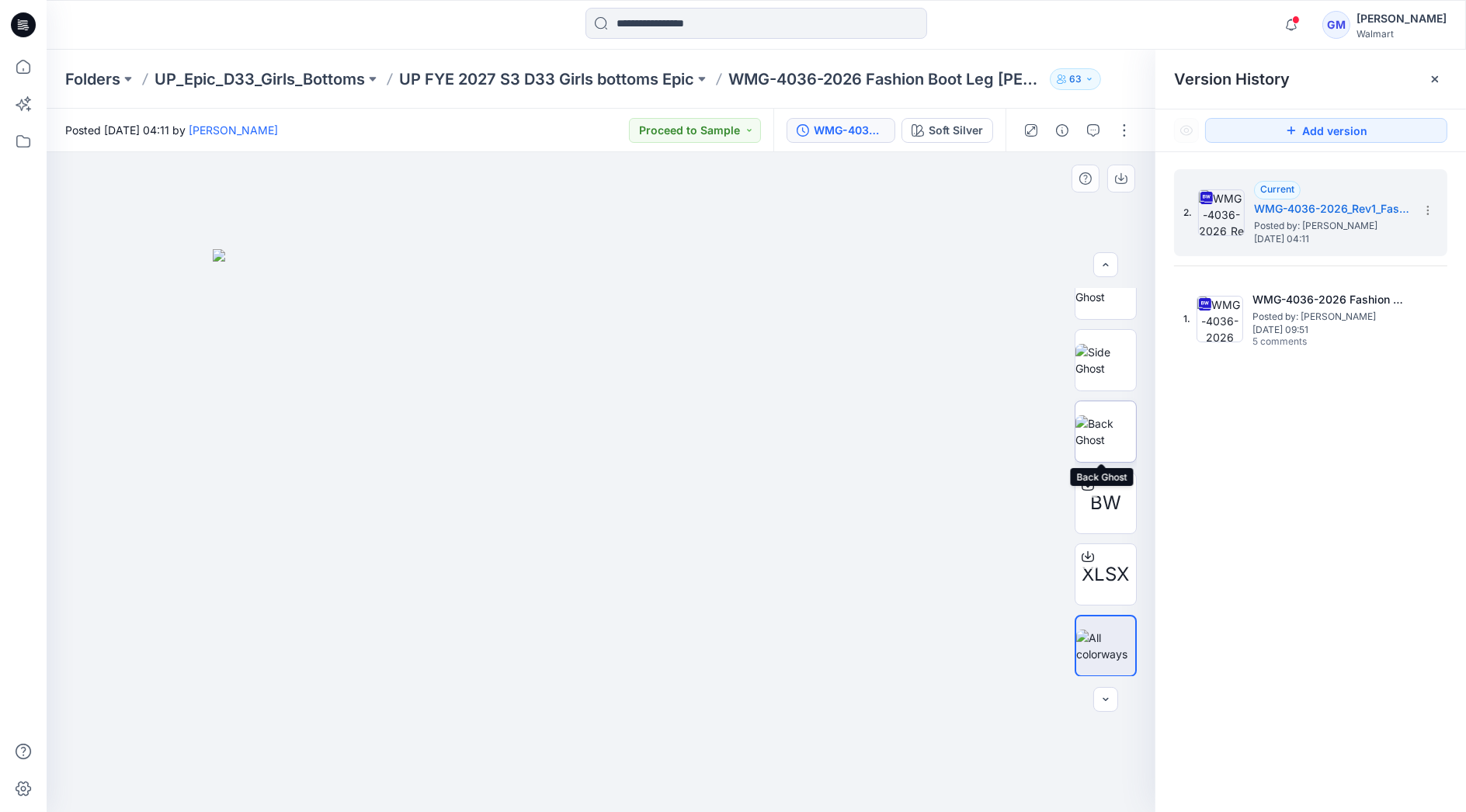
click at [1098, 416] on img at bounding box center [1106, 432] width 60 height 33
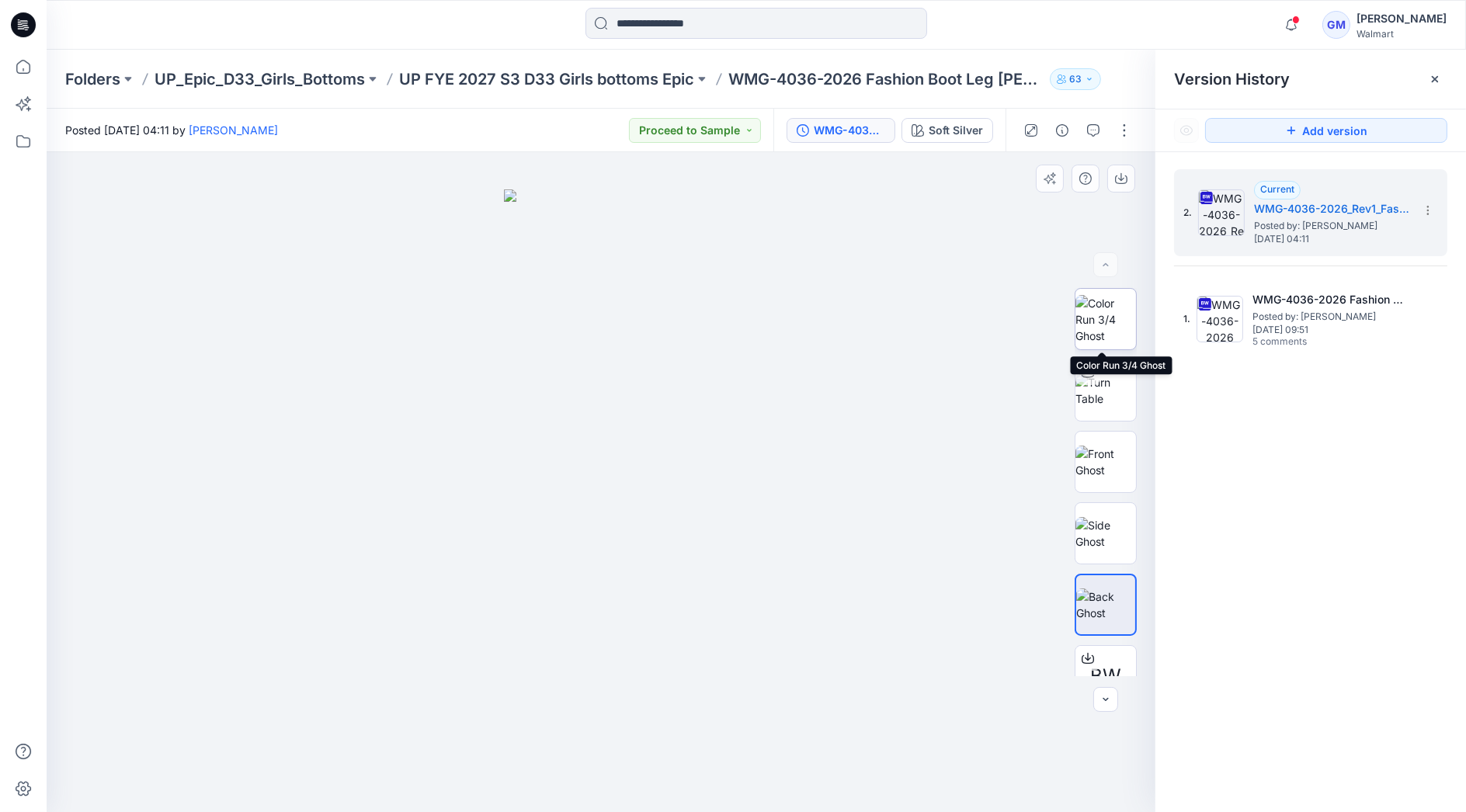
click at [1099, 328] on img at bounding box center [1106, 319] width 60 height 48
click at [818, 16] on input at bounding box center [756, 23] width 342 height 31
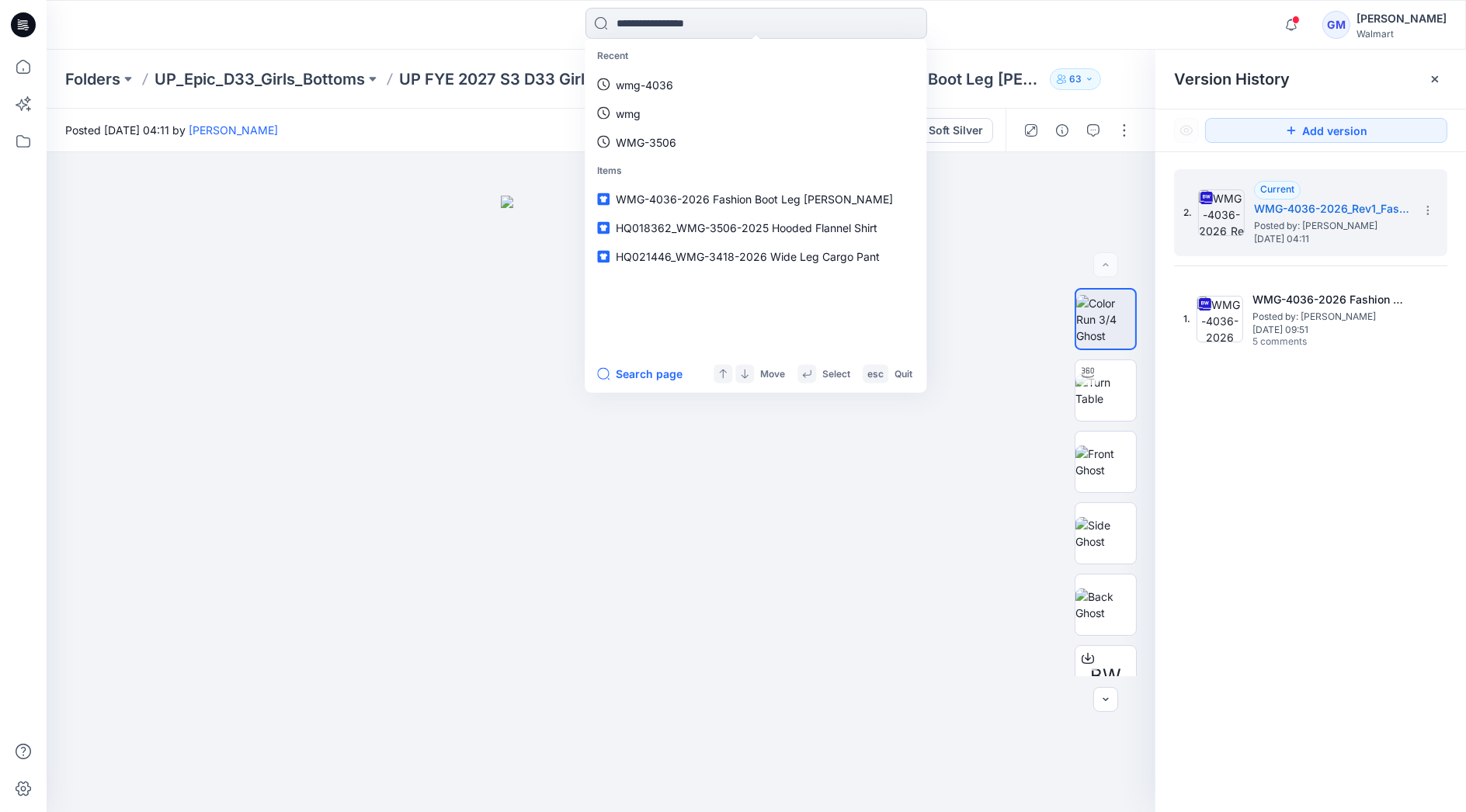
paste input "**********"
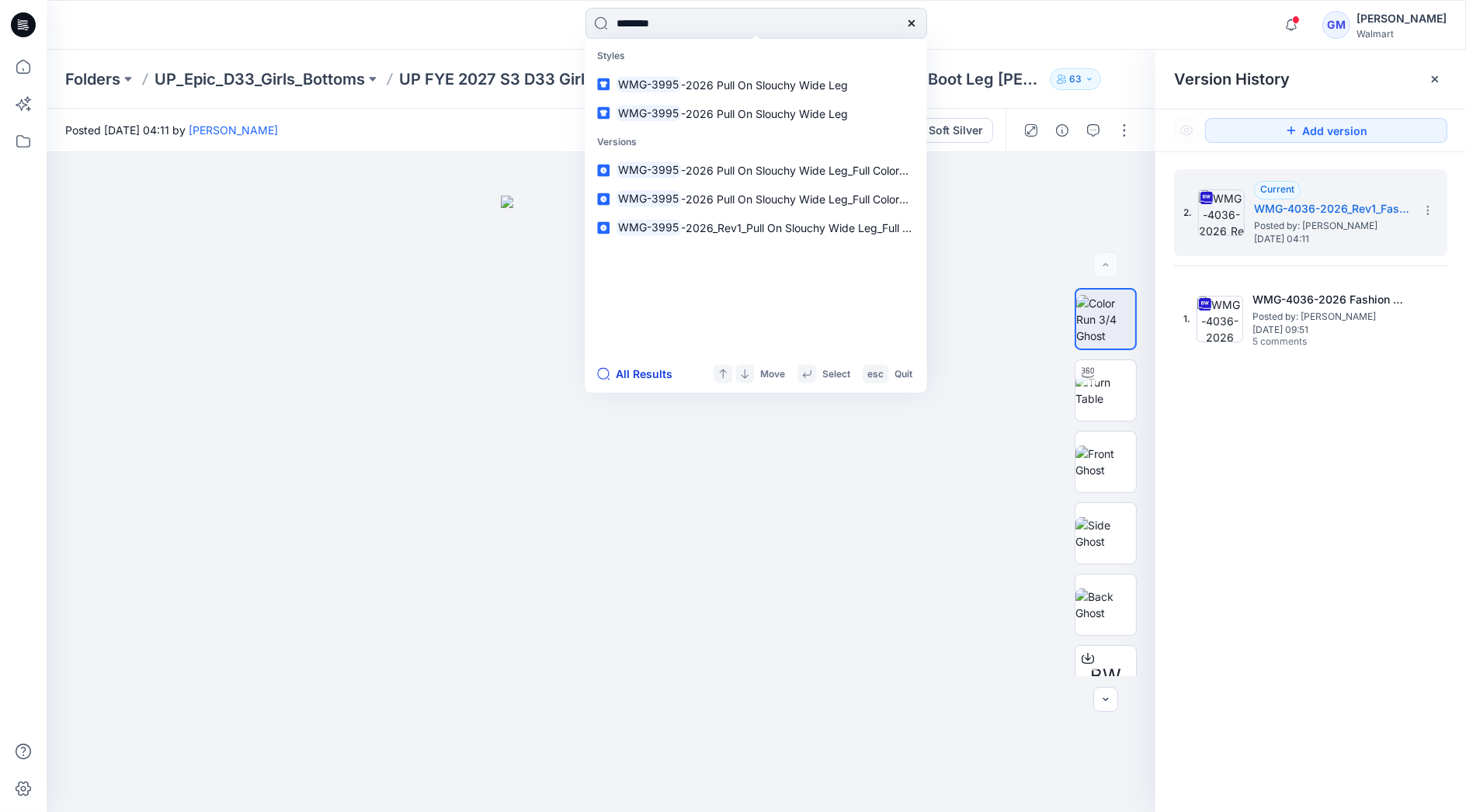
type input "********"
click at [654, 369] on button "All Results" at bounding box center [639, 374] width 85 height 18
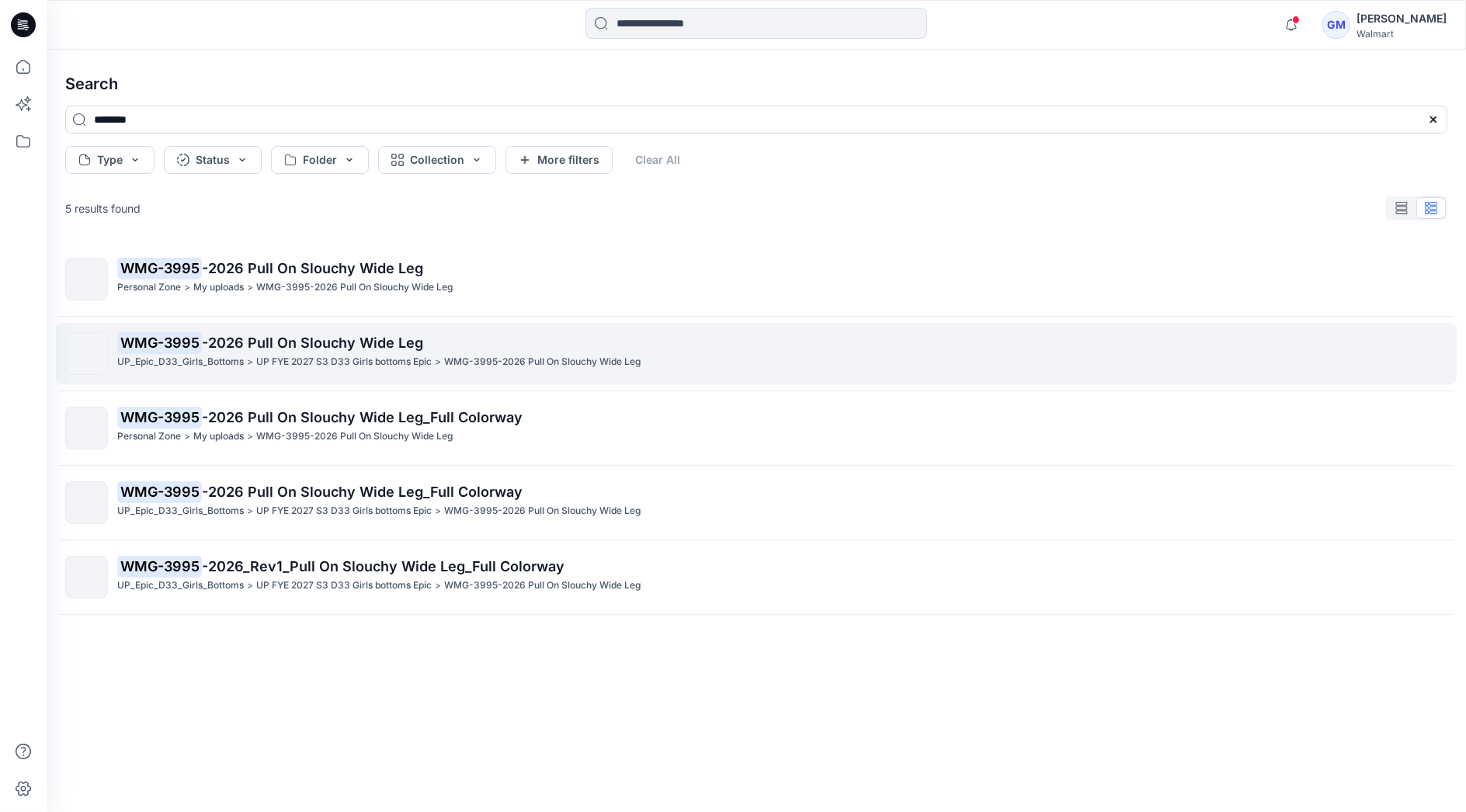
click at [277, 369] on div "WMG-3995 -2026 Pull On Slouchy Wide Leg UP_Epic_D33_Girls_Bottoms > UP FYE 2027…" at bounding box center [782, 354] width 1329 height 43
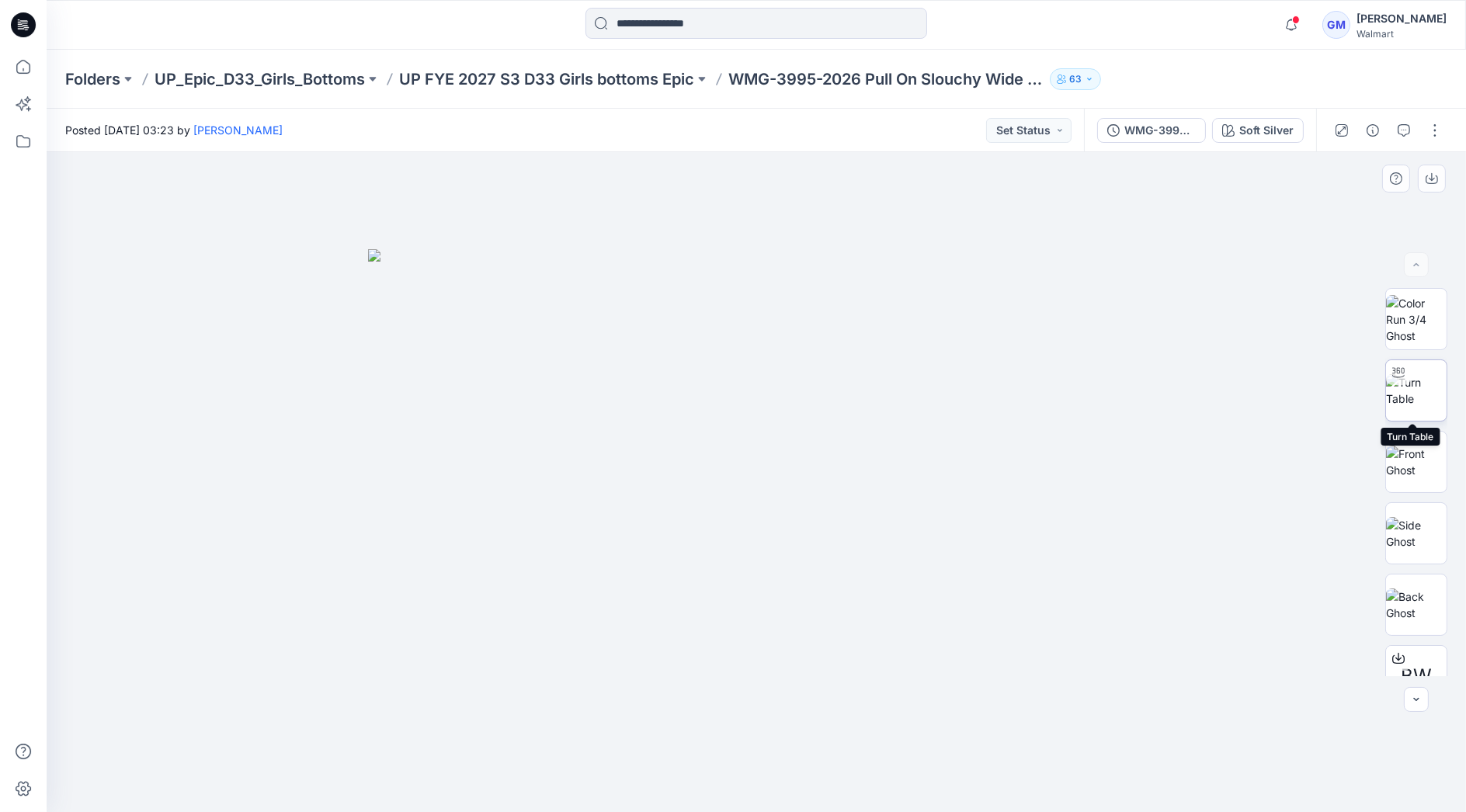
click at [1415, 404] on img at bounding box center [1416, 390] width 60 height 33
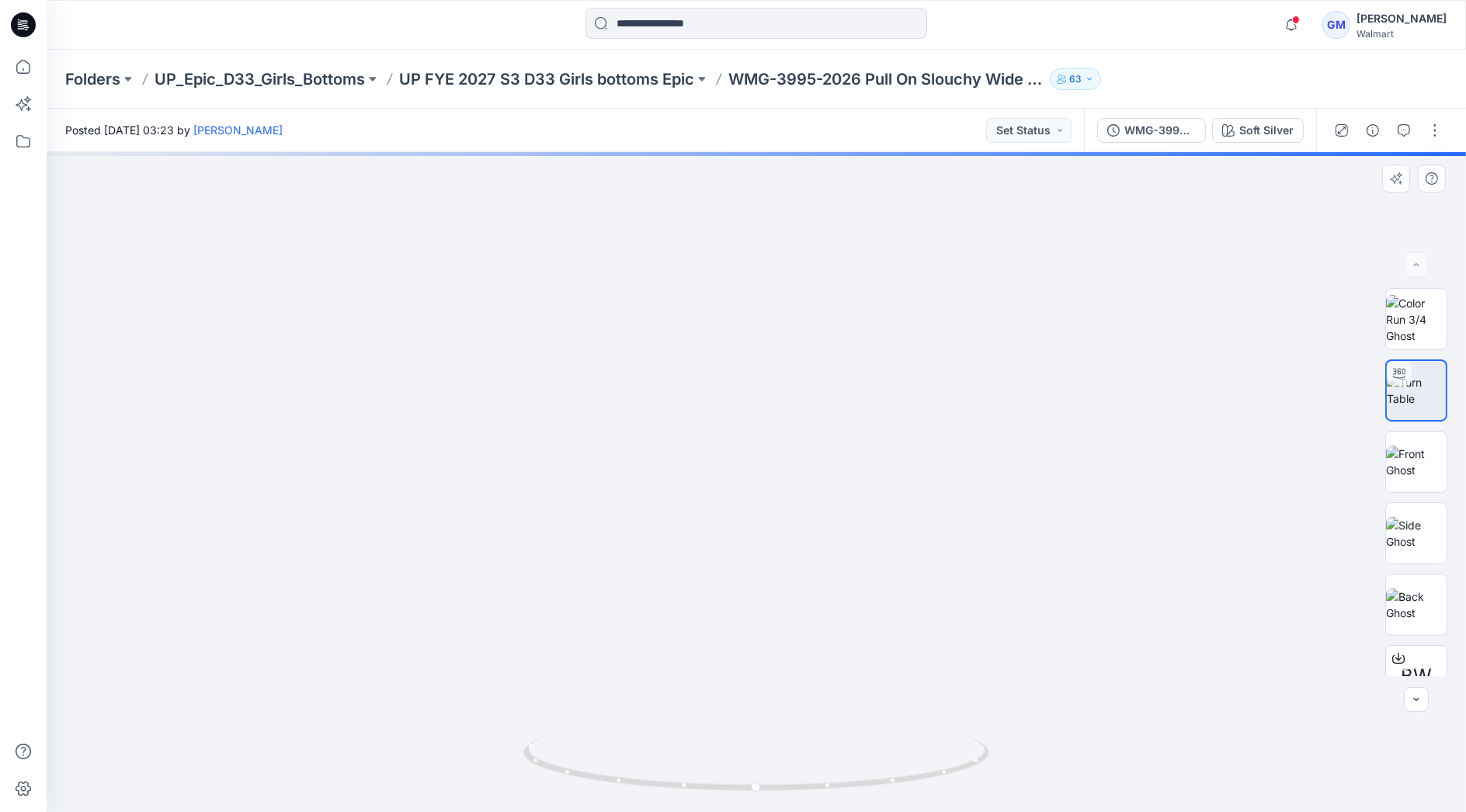
drag, startPoint x: 866, startPoint y: 712, endPoint x: 856, endPoint y: 458, distance: 254.2
click at [856, 458] on img at bounding box center [743, 192] width 1482 height 1239
drag, startPoint x: 934, startPoint y: 778, endPoint x: 1050, endPoint y: 753, distance: 118.7
click at [1050, 753] on div at bounding box center [756, 482] width 1419 height 660
